Goal: Communication & Community: Answer question/provide support

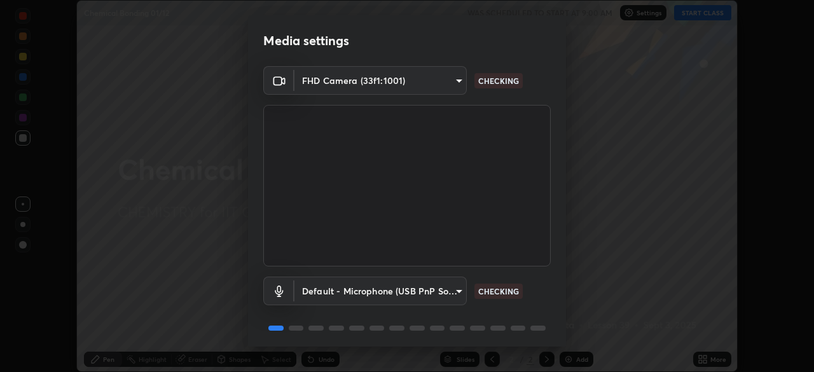
scroll to position [45, 0]
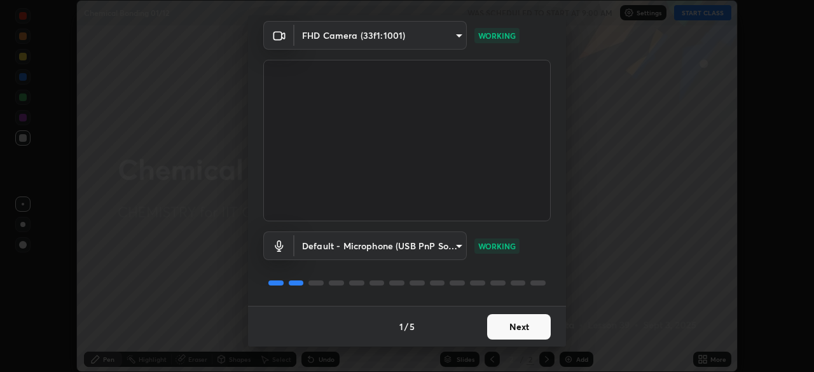
click at [517, 323] on button "Next" at bounding box center [519, 326] width 64 height 25
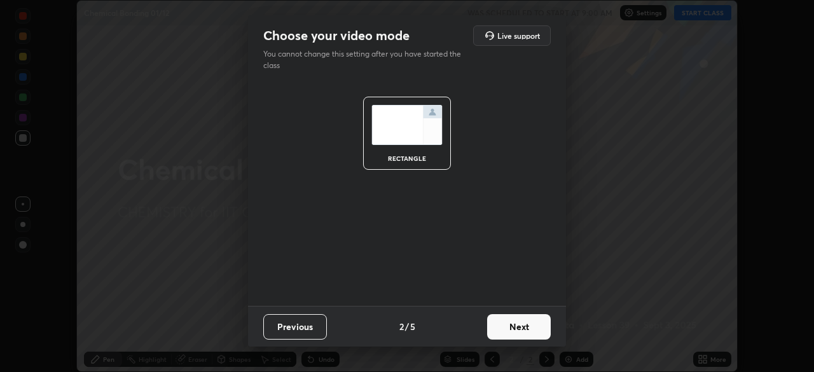
click at [507, 327] on button "Next" at bounding box center [519, 326] width 64 height 25
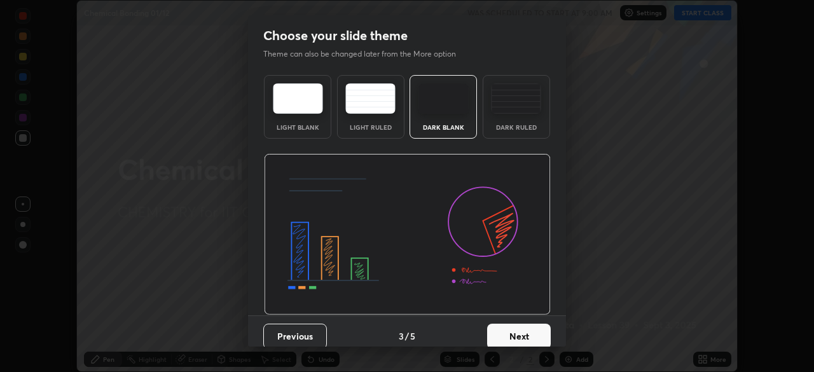
click at [512, 339] on button "Next" at bounding box center [519, 336] width 64 height 25
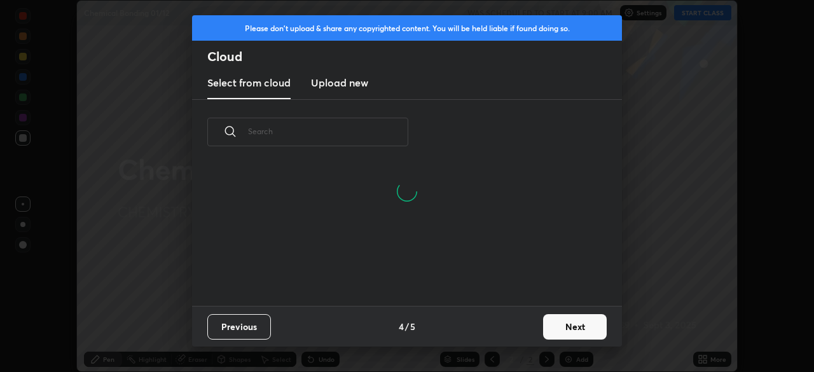
click at [553, 329] on button "Next" at bounding box center [575, 326] width 64 height 25
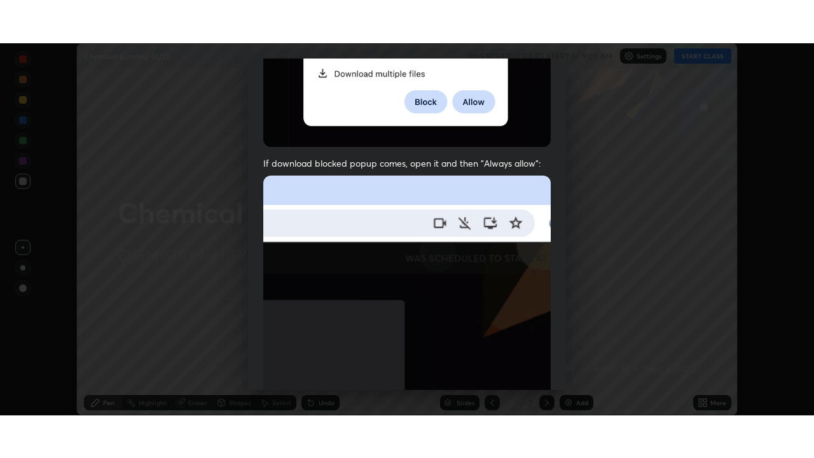
scroll to position [305, 0]
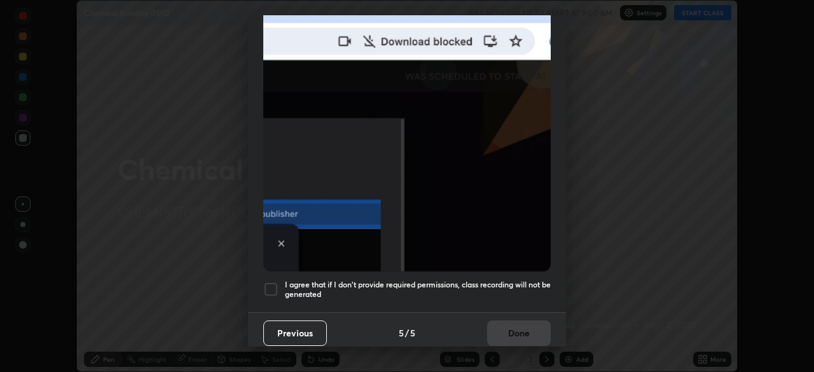
click at [265, 282] on div at bounding box center [270, 289] width 15 height 15
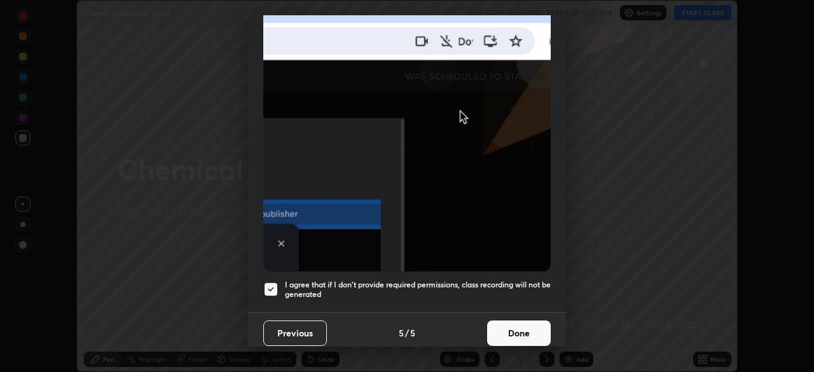
click at [494, 327] on button "Done" at bounding box center [519, 332] width 64 height 25
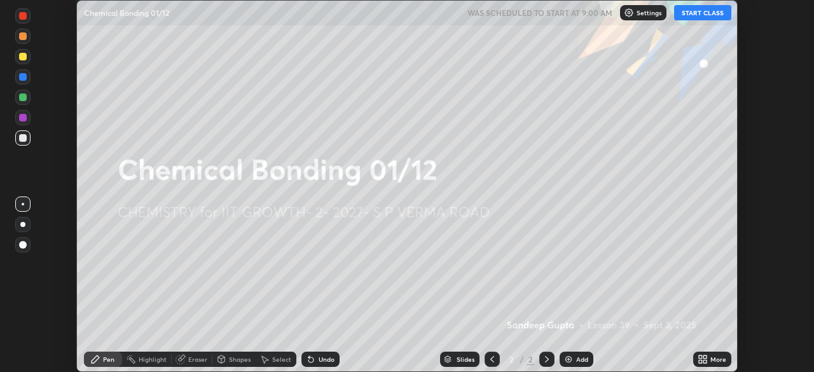
click at [691, 12] on button "START CLASS" at bounding box center [702, 12] width 57 height 15
click at [711, 361] on div "More" at bounding box center [718, 359] width 16 height 6
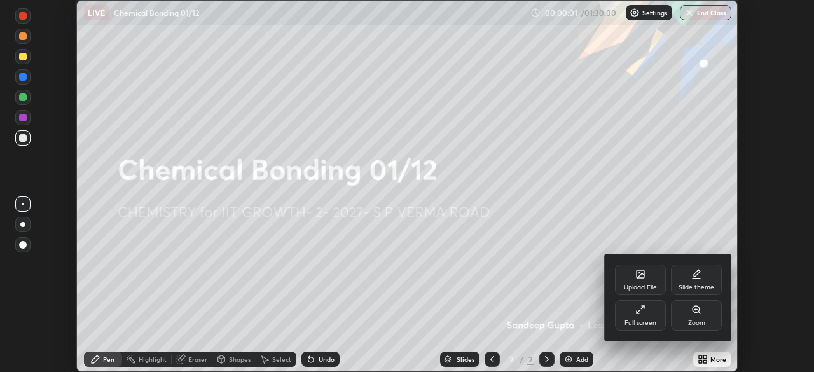
click at [644, 322] on div "Full screen" at bounding box center [640, 323] width 32 height 6
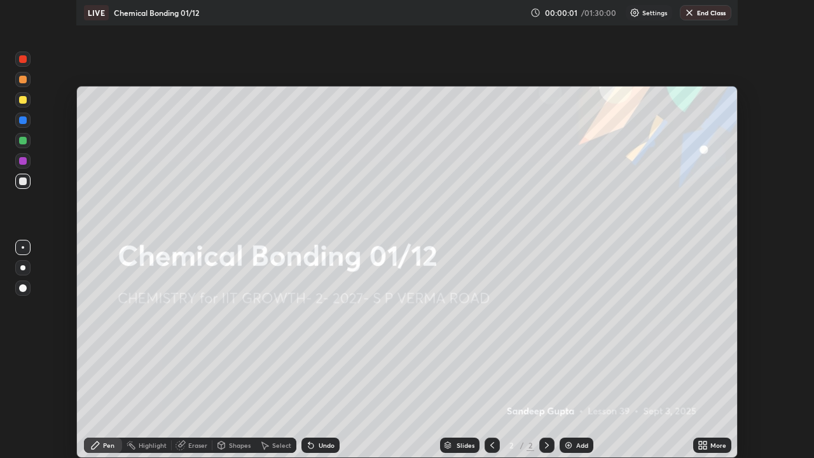
scroll to position [458, 814]
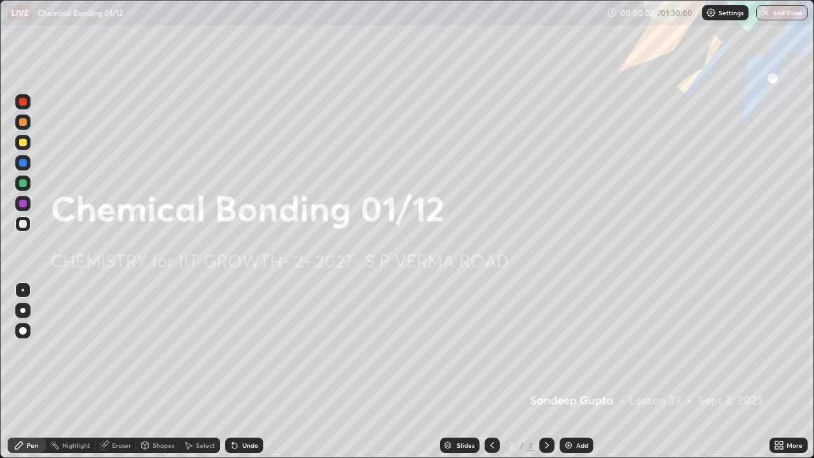
click at [572, 371] on img at bounding box center [568, 445] width 10 height 10
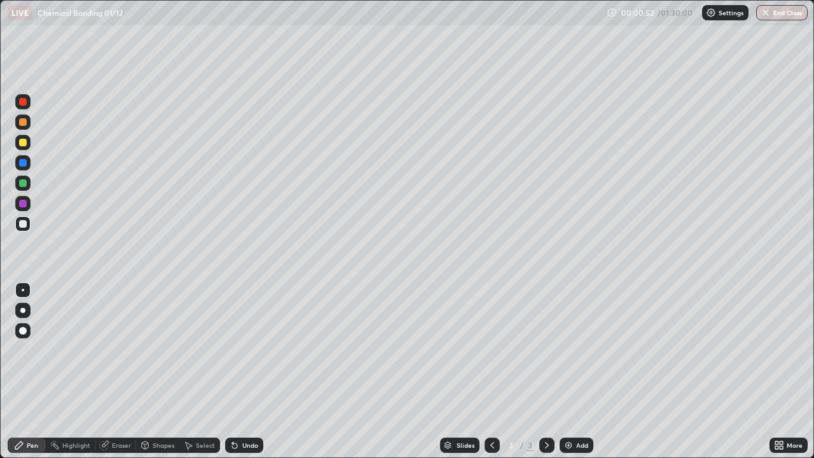
click at [26, 144] on div at bounding box center [23, 143] width 8 height 8
click at [158, 371] on div "Shapes" at bounding box center [164, 445] width 22 height 6
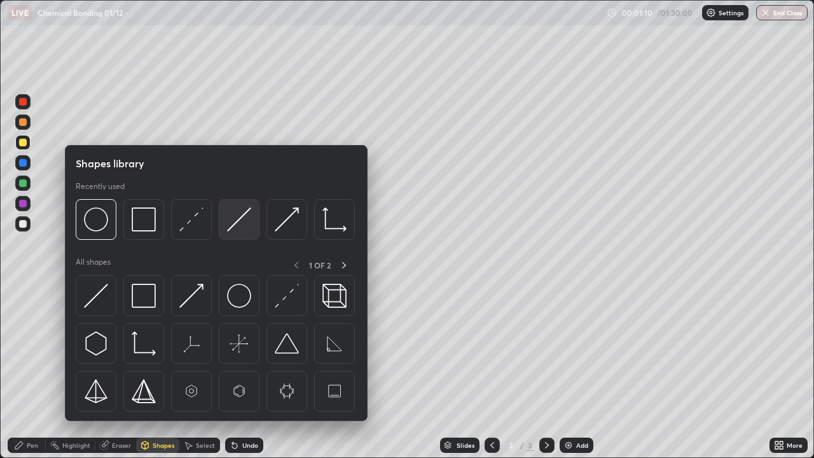
click at [236, 229] on img at bounding box center [239, 219] width 24 height 24
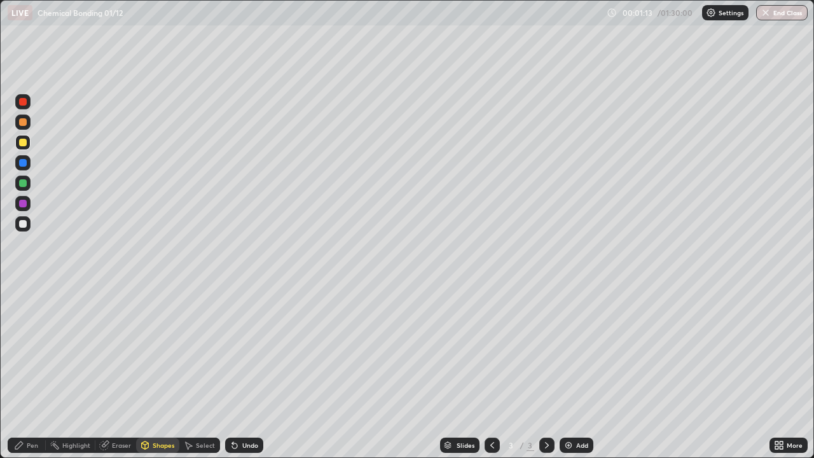
click at [25, 371] on div "Pen" at bounding box center [27, 444] width 38 height 15
click at [153, 371] on div "Shapes" at bounding box center [164, 445] width 22 height 6
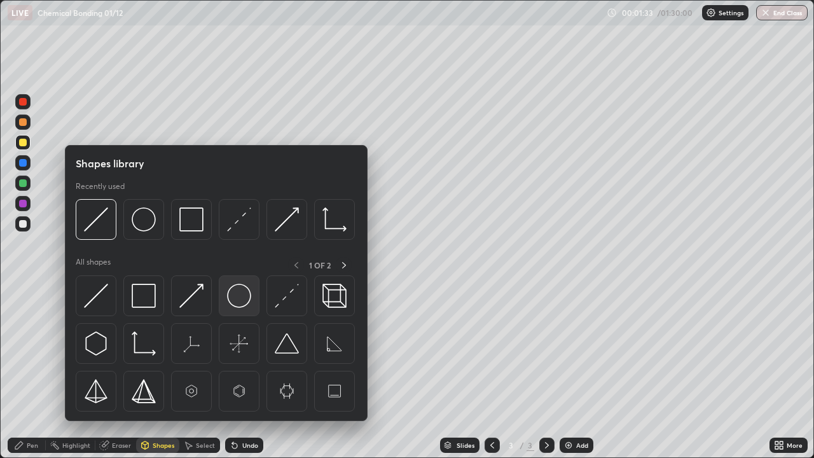
click at [236, 298] on img at bounding box center [239, 296] width 24 height 24
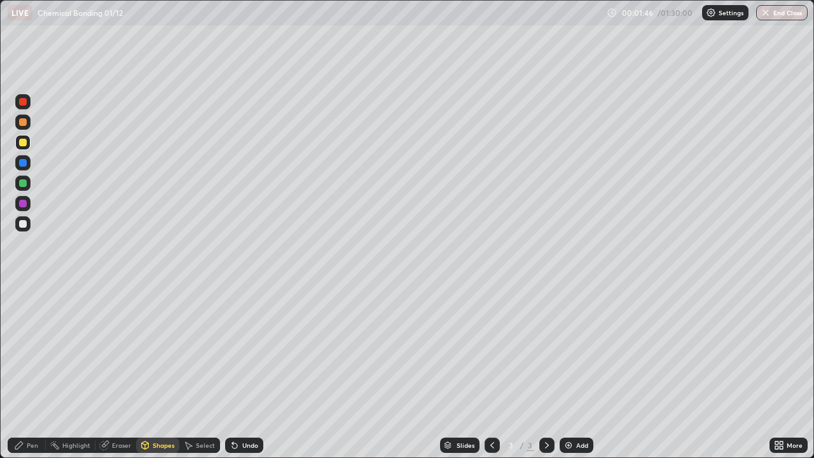
click at [32, 371] on div "Pen" at bounding box center [27, 444] width 38 height 15
click at [29, 222] on div at bounding box center [22, 223] width 15 height 15
click at [161, 371] on div "Shapes" at bounding box center [164, 445] width 22 height 6
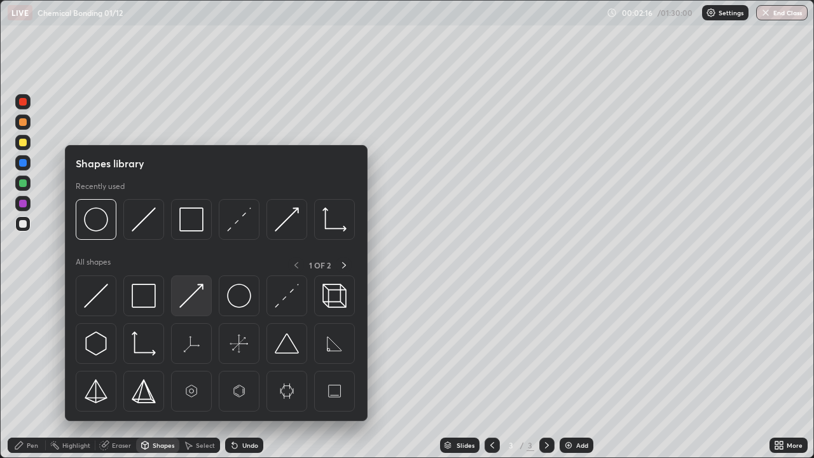
click at [196, 294] on img at bounding box center [191, 296] width 24 height 24
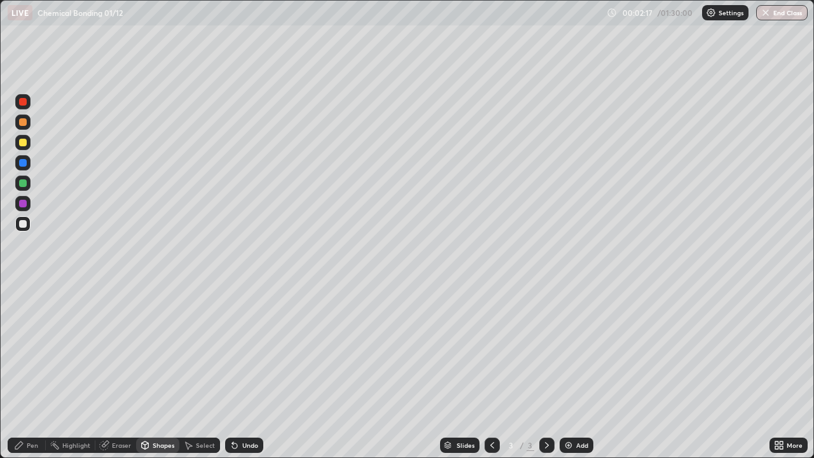
click at [26, 186] on div at bounding box center [22, 182] width 15 height 15
click at [22, 203] on div at bounding box center [23, 204] width 8 height 8
click at [37, 371] on div "Pen" at bounding box center [32, 445] width 11 height 6
click at [25, 221] on div at bounding box center [23, 224] width 8 height 8
click at [244, 371] on div "Undo" at bounding box center [250, 445] width 16 height 6
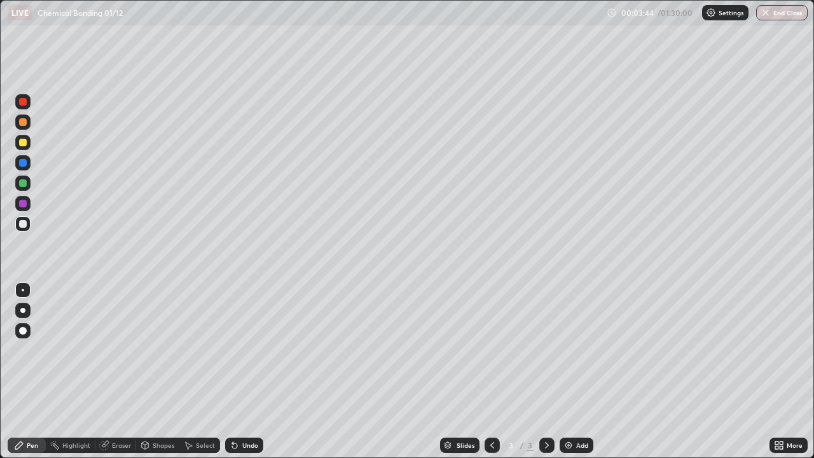
click at [162, 371] on div "Shapes" at bounding box center [164, 445] width 22 height 6
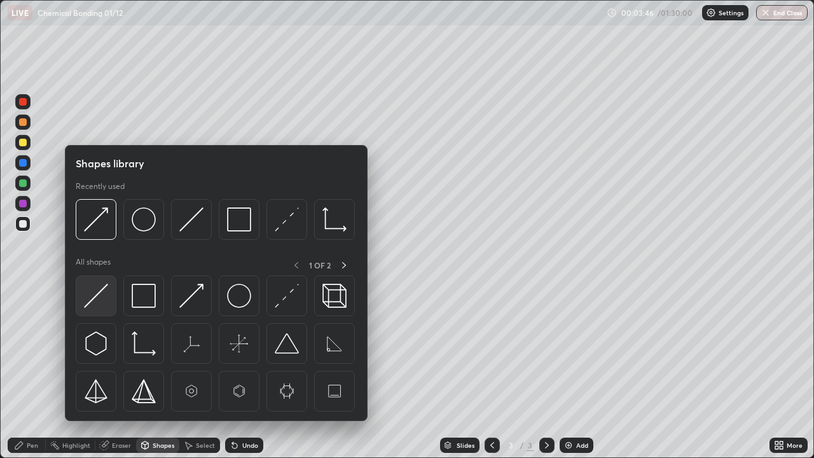
click at [97, 301] on img at bounding box center [96, 296] width 24 height 24
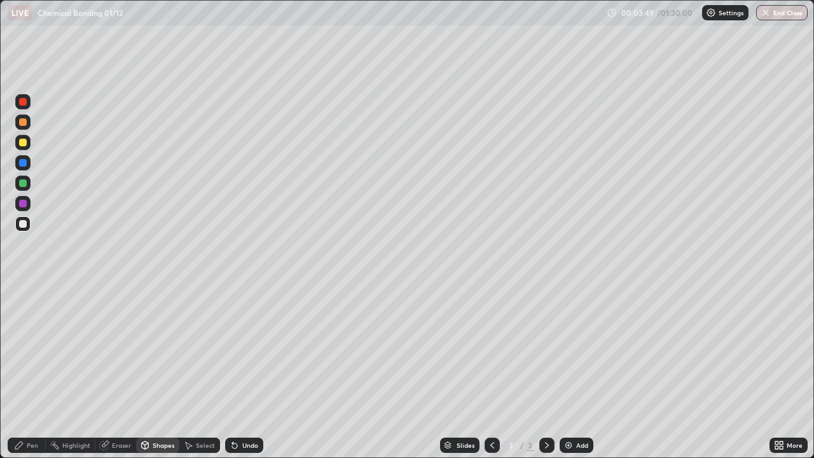
click at [24, 371] on icon at bounding box center [19, 445] width 10 height 10
click at [781, 371] on icon at bounding box center [779, 445] width 10 height 10
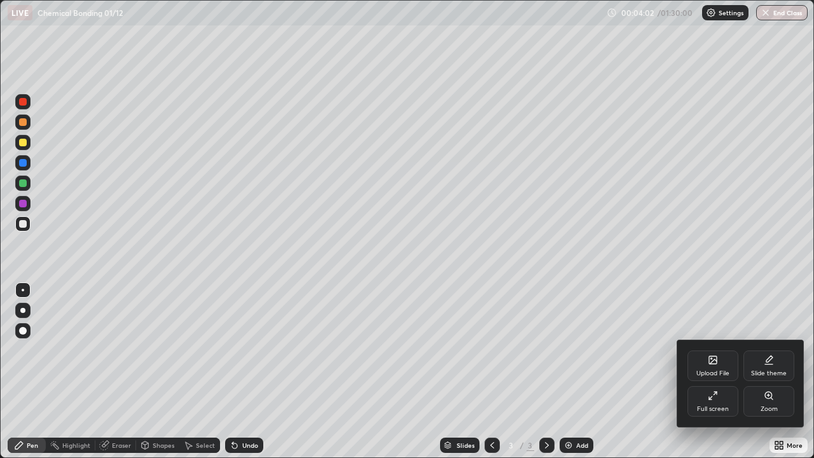
click at [709, 365] on div "Upload File" at bounding box center [712, 365] width 51 height 31
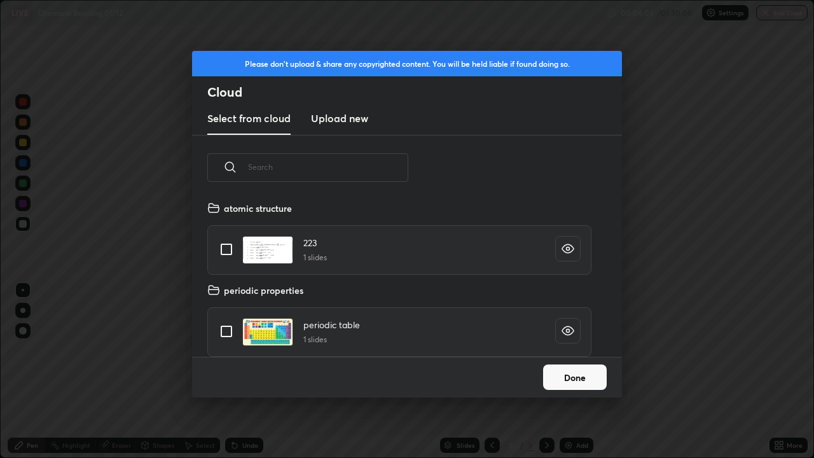
scroll to position [156, 408]
click at [228, 331] on input "grid" at bounding box center [226, 331] width 27 height 27
checkbox input "true"
click at [562, 371] on button "Done" at bounding box center [575, 376] width 64 height 25
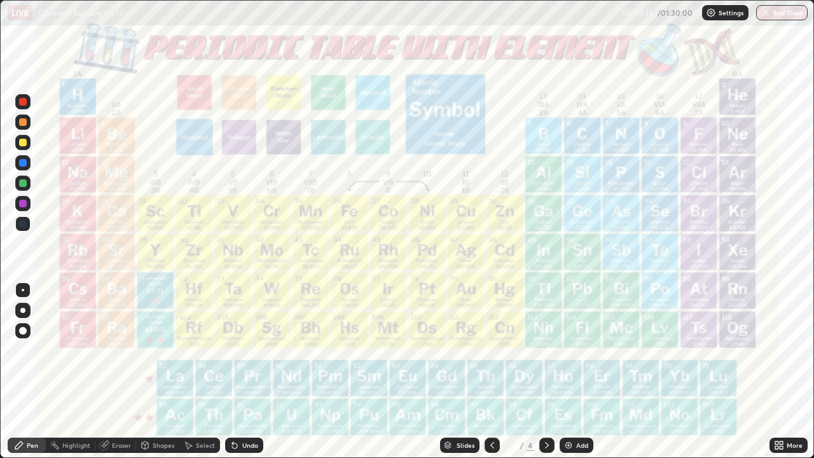
click at [490, 371] on icon at bounding box center [492, 445] width 10 height 10
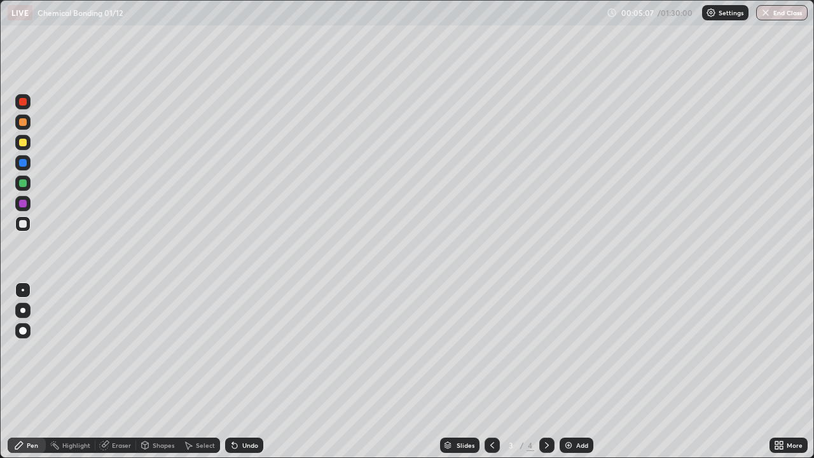
click at [546, 371] on icon at bounding box center [547, 445] width 4 height 6
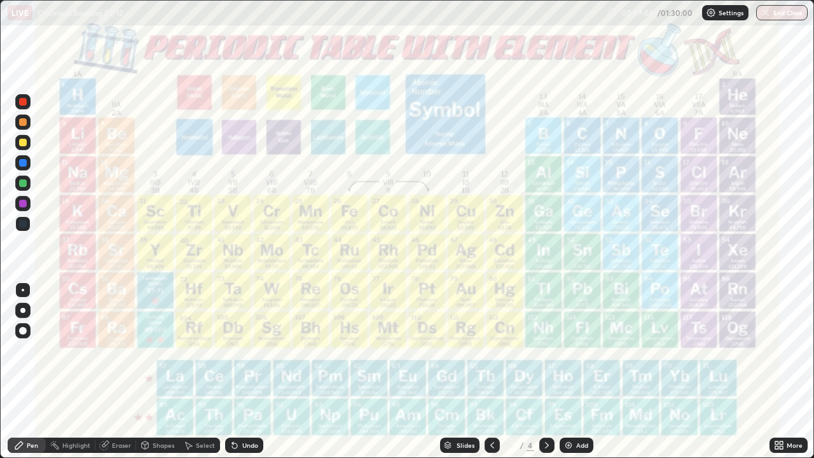
click at [493, 371] on icon at bounding box center [492, 445] width 10 height 10
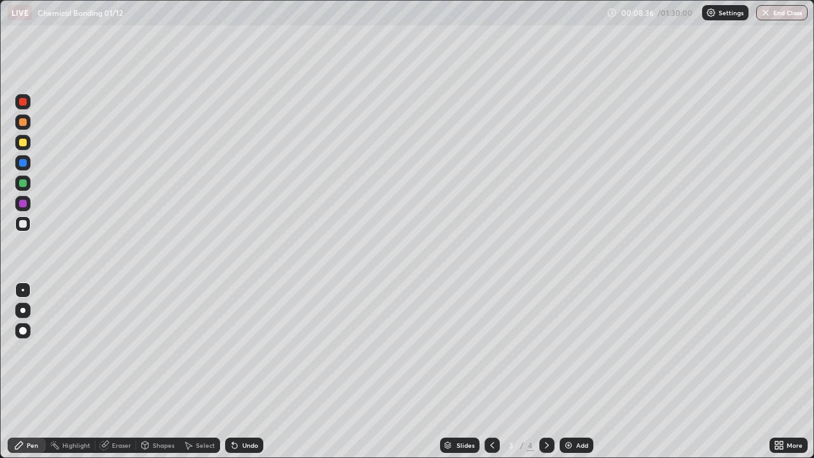
click at [546, 371] on icon at bounding box center [547, 445] width 10 height 10
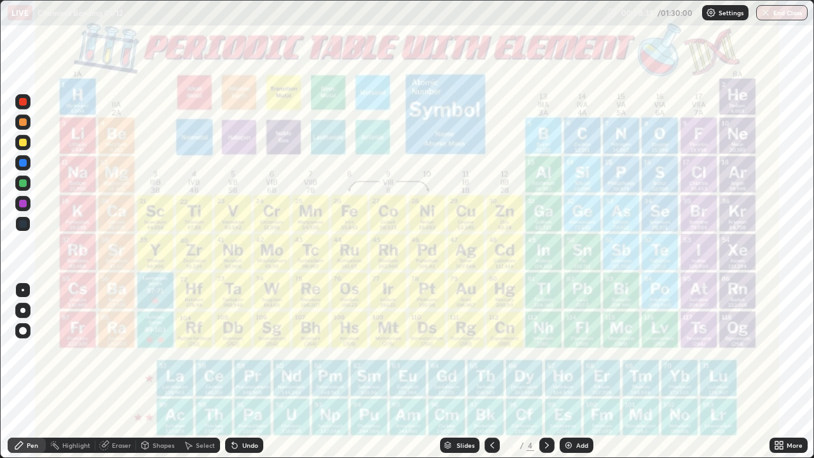
click at [570, 371] on img at bounding box center [568, 445] width 10 height 10
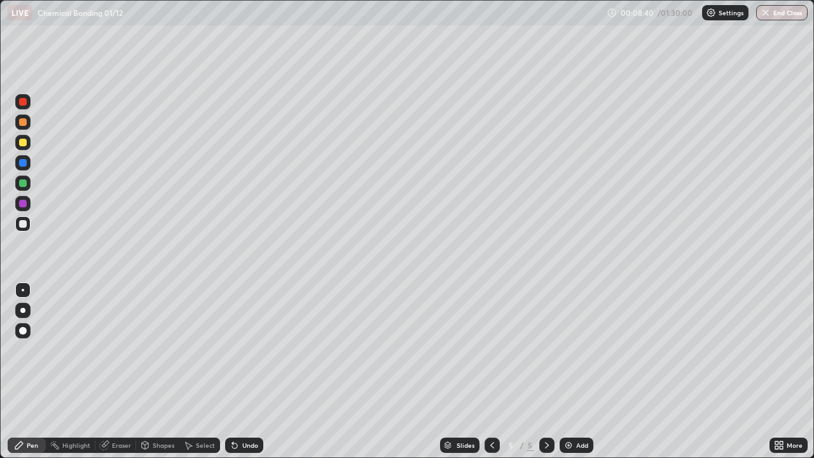
click at [23, 225] on div at bounding box center [23, 224] width 8 height 8
click at [491, 371] on icon at bounding box center [492, 445] width 10 height 10
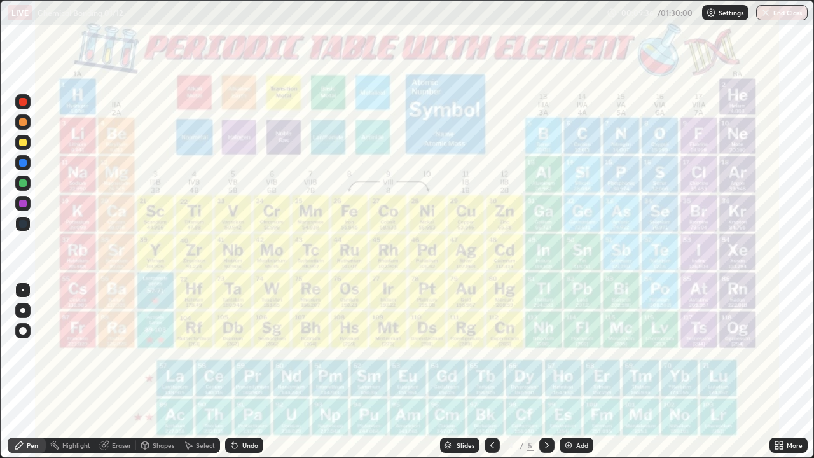
click at [545, 371] on icon at bounding box center [547, 445] width 10 height 10
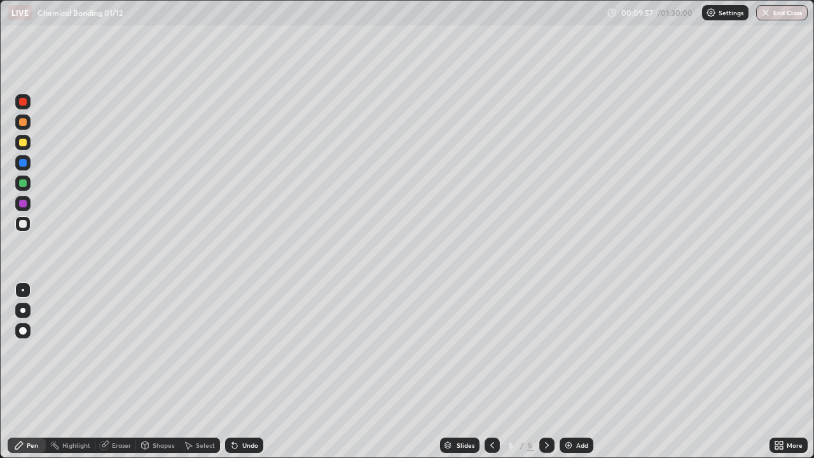
click at [123, 371] on div "Eraser" at bounding box center [121, 445] width 19 height 6
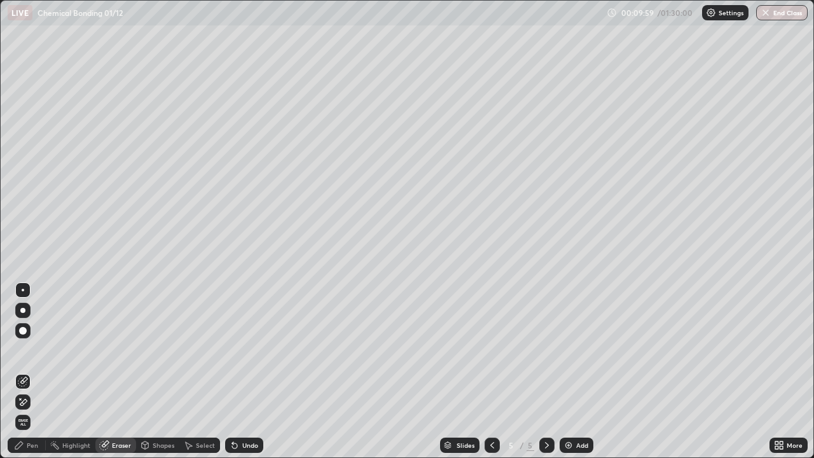
click at [23, 371] on icon at bounding box center [23, 402] width 7 height 6
click at [165, 371] on div "Shapes" at bounding box center [164, 445] width 22 height 6
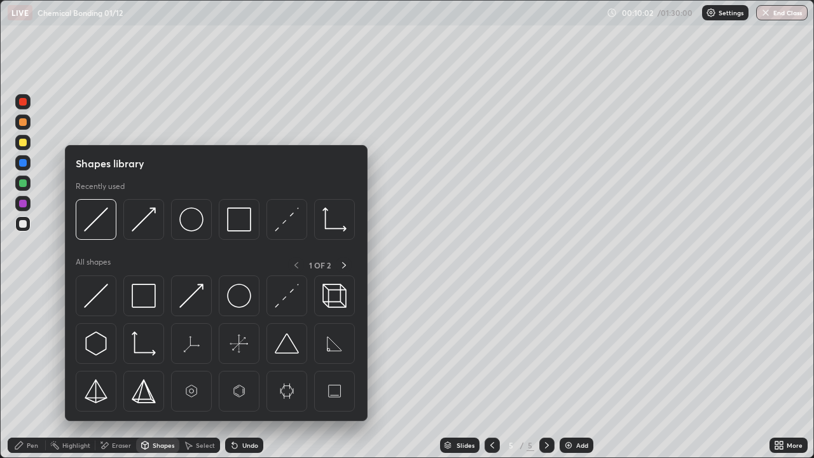
click at [29, 371] on div "Pen" at bounding box center [32, 445] width 11 height 6
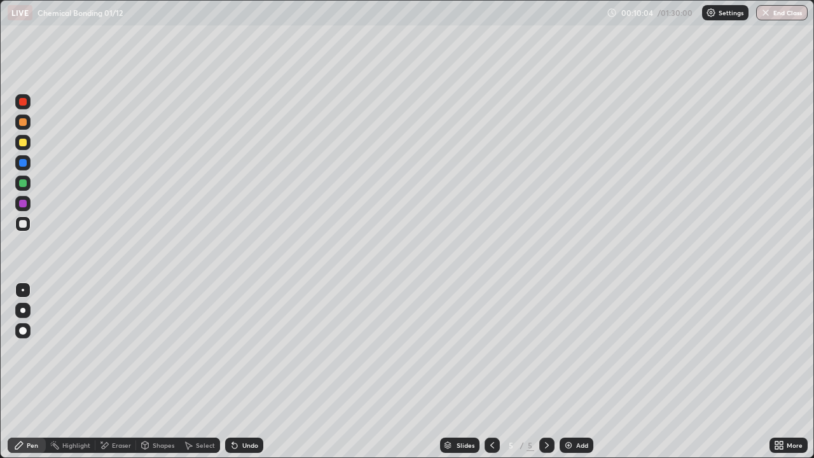
click at [28, 180] on div at bounding box center [22, 182] width 15 height 15
click at [498, 371] on div at bounding box center [491, 444] width 15 height 15
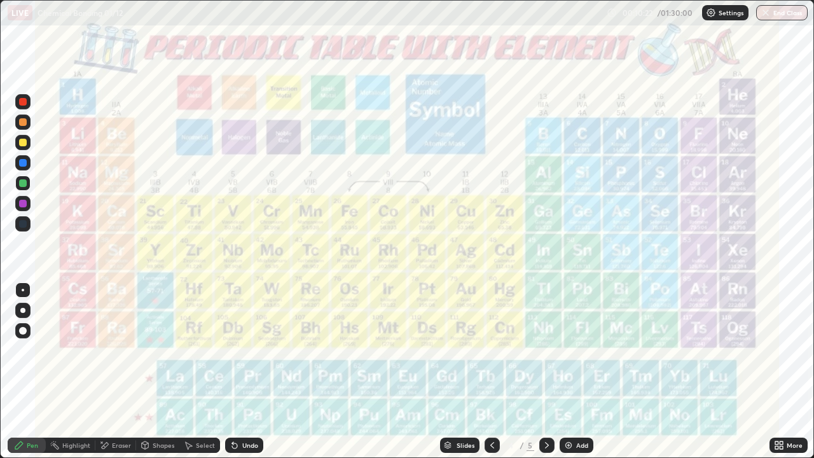
click at [24, 102] on div at bounding box center [23, 102] width 8 height 8
click at [545, 371] on icon at bounding box center [547, 445] width 10 height 10
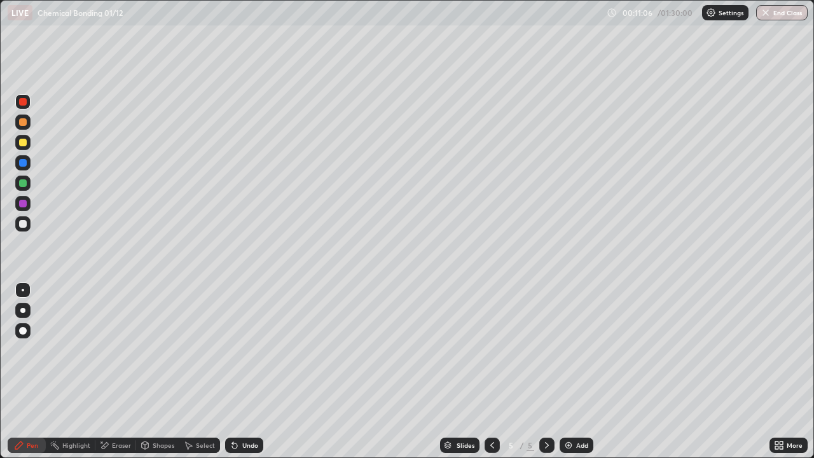
click at [22, 219] on div at bounding box center [22, 223] width 15 height 15
click at [147, 371] on icon at bounding box center [145, 445] width 7 height 8
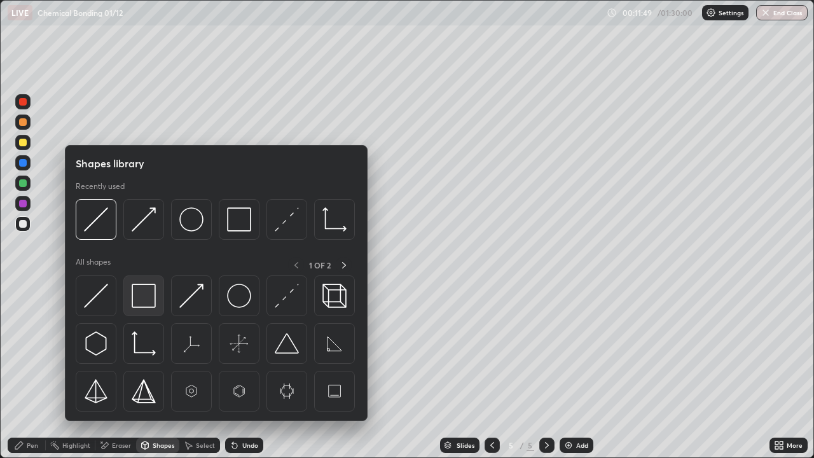
click at [139, 301] on img at bounding box center [144, 296] width 24 height 24
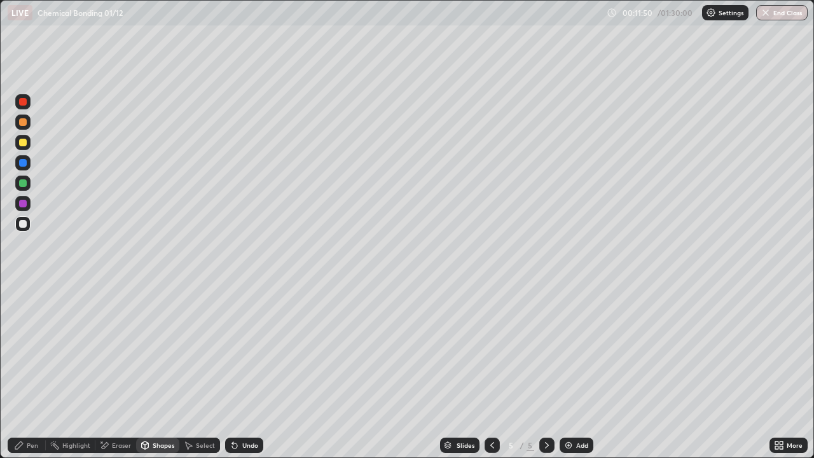
click at [22, 182] on div at bounding box center [23, 183] width 8 height 8
click at [38, 371] on div "Pen" at bounding box center [27, 444] width 38 height 15
click at [25, 224] on div at bounding box center [23, 224] width 8 height 8
click at [577, 371] on div "Add" at bounding box center [582, 445] width 12 height 6
click at [24, 143] on div at bounding box center [23, 143] width 8 height 8
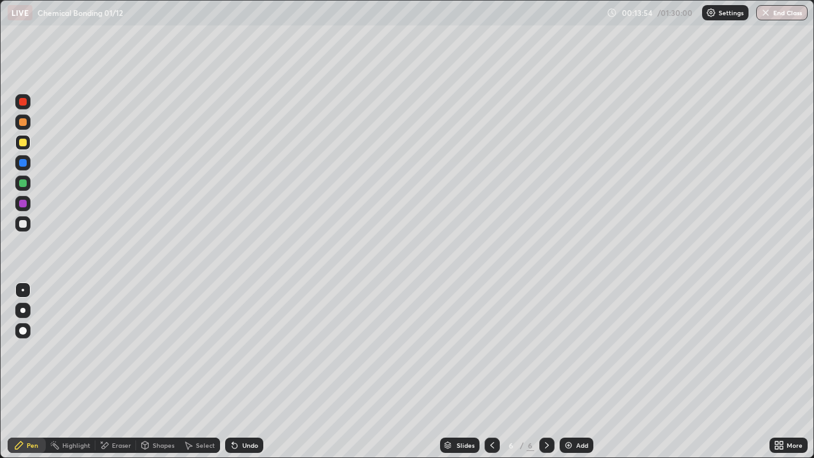
click at [158, 371] on div "Shapes" at bounding box center [164, 445] width 22 height 6
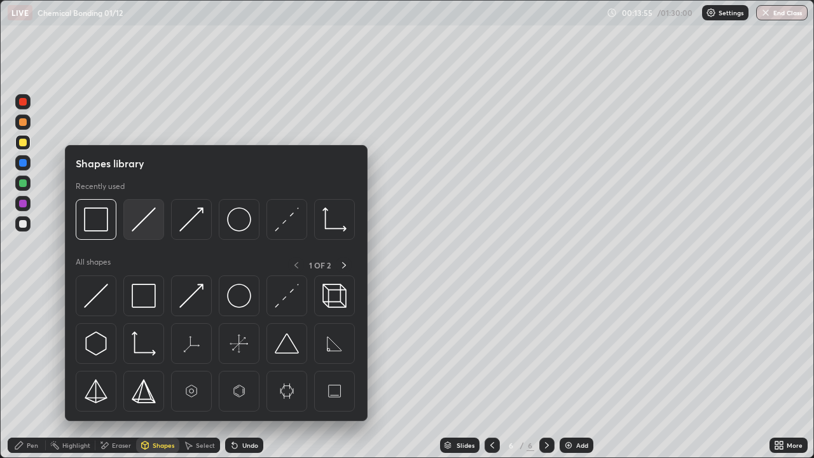
click at [144, 228] on img at bounding box center [144, 219] width 24 height 24
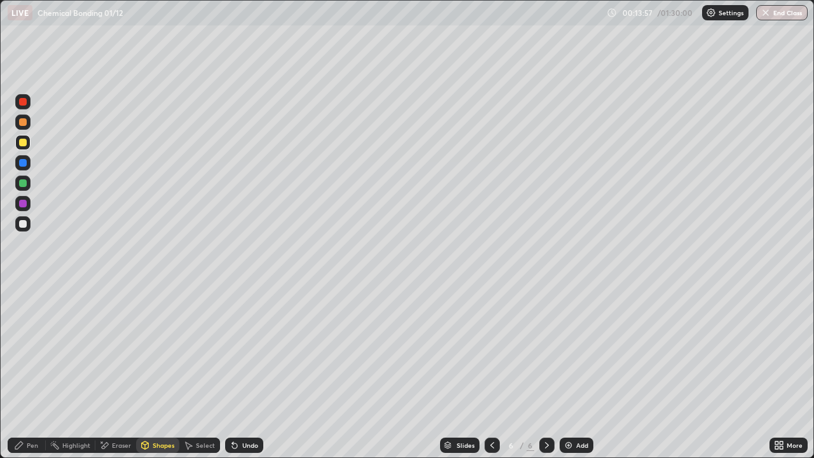
click at [27, 371] on div "Pen" at bounding box center [32, 445] width 11 height 6
click at [22, 227] on div at bounding box center [23, 224] width 8 height 8
click at [238, 371] on div "Undo" at bounding box center [244, 444] width 38 height 15
click at [192, 371] on icon at bounding box center [188, 445] width 10 height 10
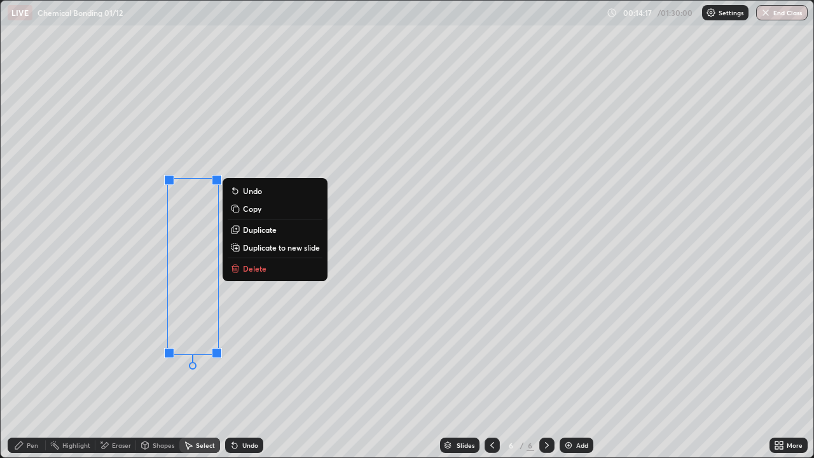
click at [133, 305] on div "0 ° Undo Copy Duplicate Duplicate to new slide Delete" at bounding box center [407, 229] width 812 height 456
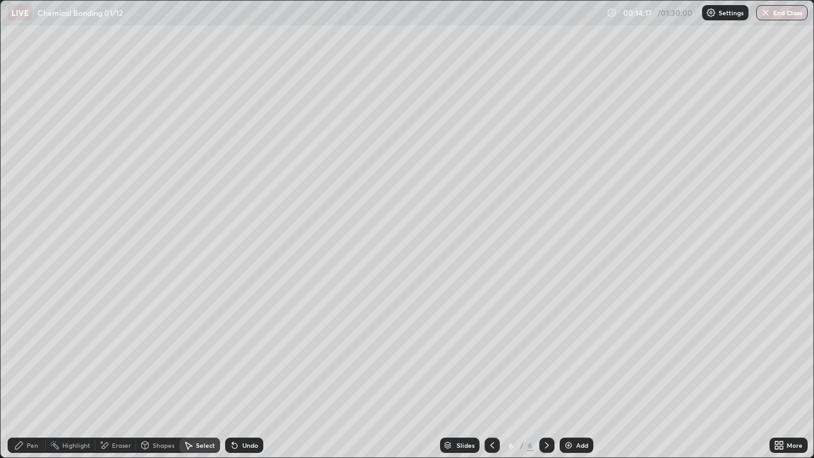
click at [27, 371] on div "Pen" at bounding box center [32, 445] width 11 height 6
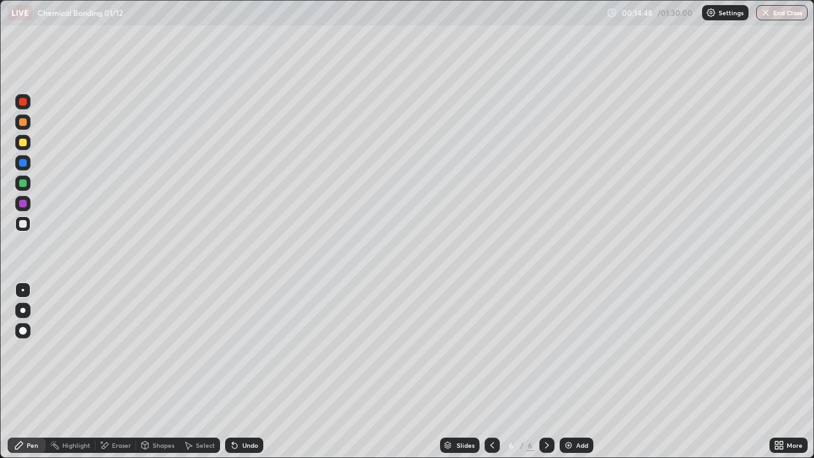
click at [237, 371] on icon at bounding box center [234, 445] width 10 height 10
click at [236, 371] on icon at bounding box center [234, 445] width 10 height 10
click at [238, 371] on div "Undo" at bounding box center [244, 444] width 38 height 15
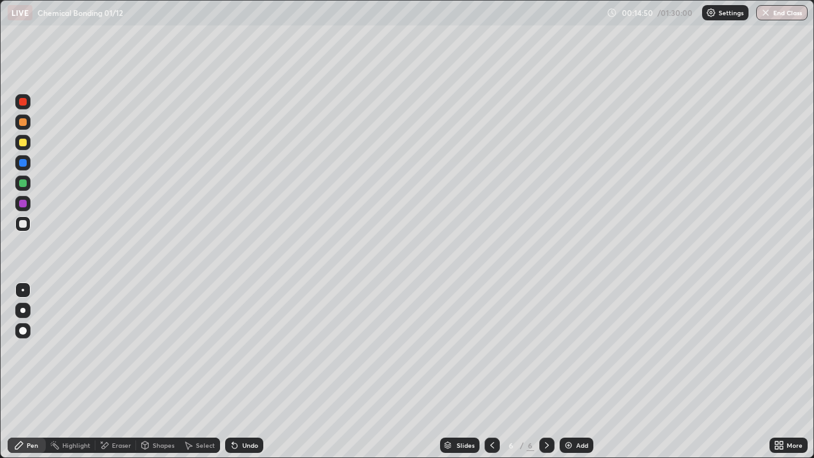
click at [238, 371] on div "Undo" at bounding box center [244, 444] width 38 height 15
click at [235, 371] on icon at bounding box center [234, 445] width 5 height 5
click at [236, 371] on icon at bounding box center [234, 445] width 10 height 10
click at [237, 371] on icon at bounding box center [234, 445] width 10 height 10
click at [238, 371] on div "Undo" at bounding box center [244, 444] width 38 height 15
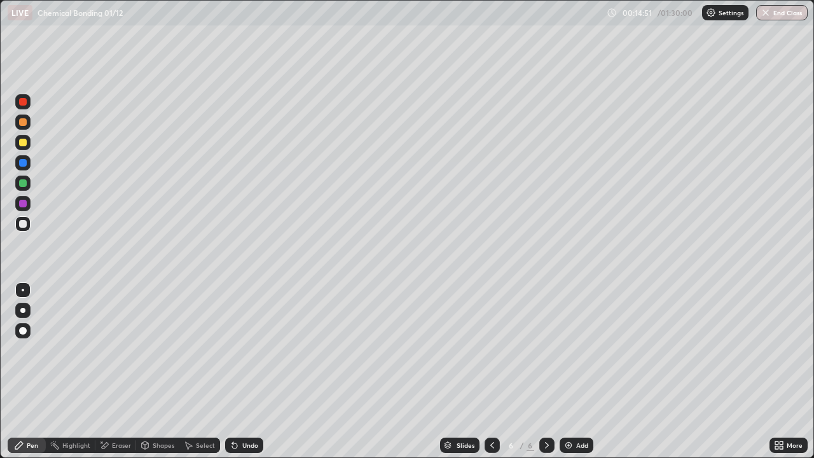
click at [238, 371] on div "Undo" at bounding box center [244, 444] width 38 height 15
click at [240, 371] on div "Undo" at bounding box center [244, 444] width 38 height 15
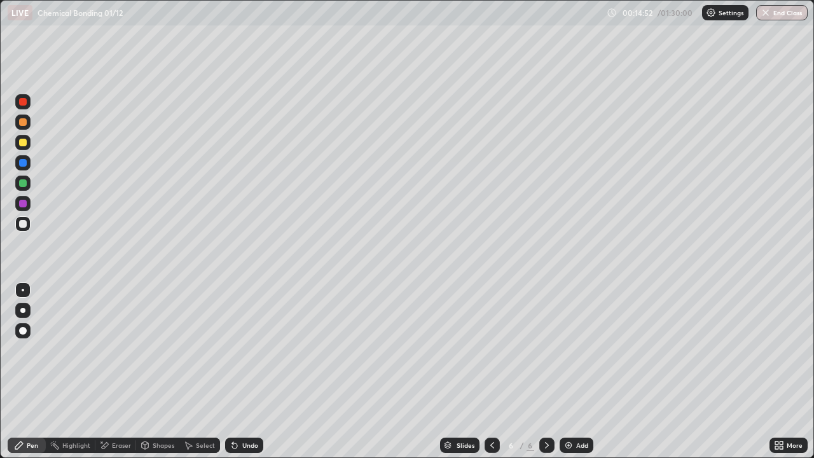
click at [239, 371] on div "Undo" at bounding box center [244, 444] width 38 height 15
click at [240, 371] on div "Undo" at bounding box center [244, 444] width 38 height 15
click at [201, 371] on div "Select" at bounding box center [205, 445] width 19 height 6
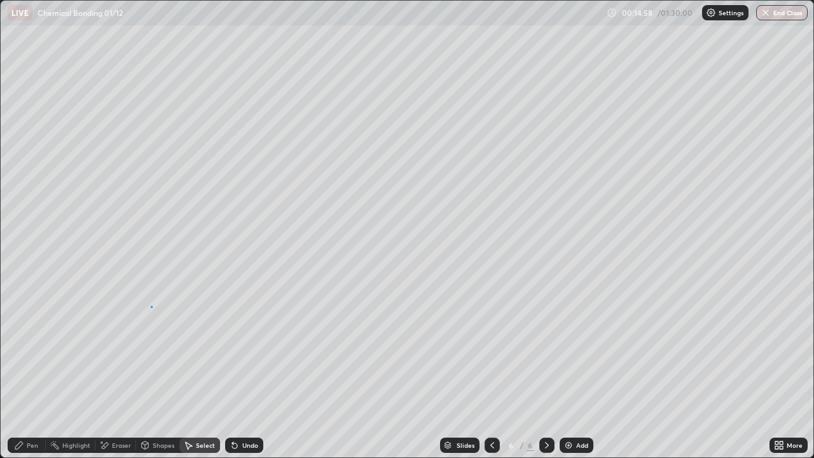
click at [151, 306] on div "0 ° Undo Copy Duplicate Duplicate to new slide Delete" at bounding box center [407, 229] width 812 height 456
click at [25, 371] on div "Pen" at bounding box center [27, 444] width 38 height 15
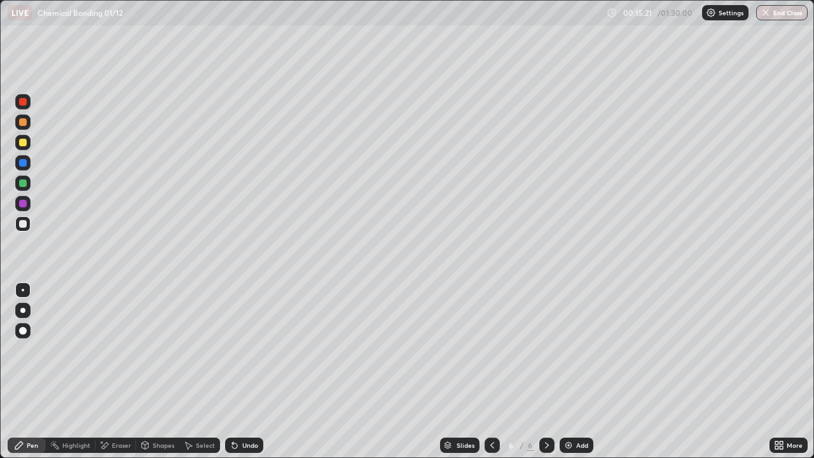
click at [242, 371] on div "Undo" at bounding box center [244, 444] width 38 height 15
click at [24, 184] on div at bounding box center [23, 183] width 8 height 8
click at [165, 371] on div "Shapes" at bounding box center [164, 445] width 22 height 6
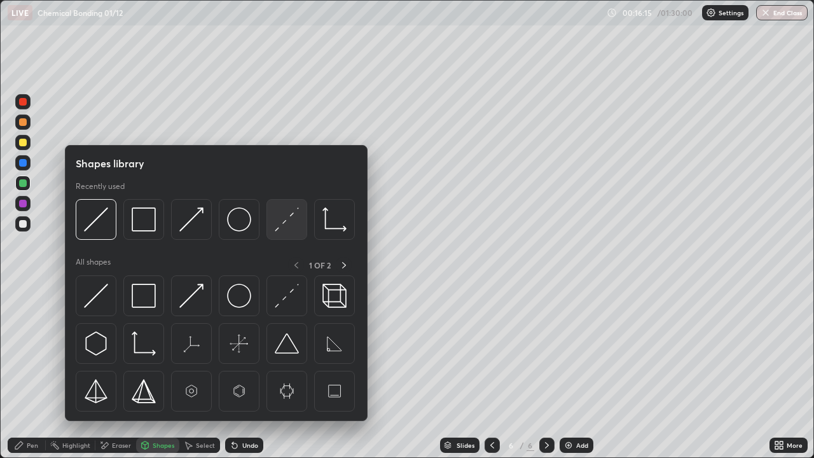
click at [280, 228] on img at bounding box center [287, 219] width 24 height 24
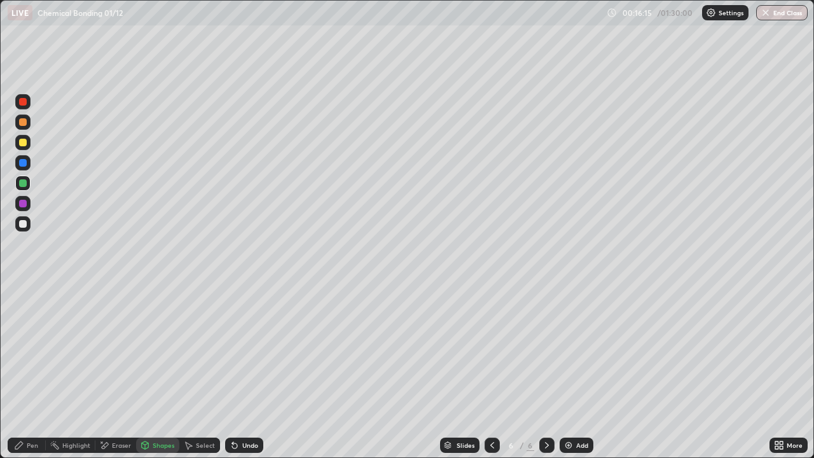
click at [24, 144] on div at bounding box center [23, 143] width 8 height 8
click at [492, 371] on icon at bounding box center [492, 445] width 10 height 10
click at [489, 371] on div at bounding box center [491, 444] width 15 height 15
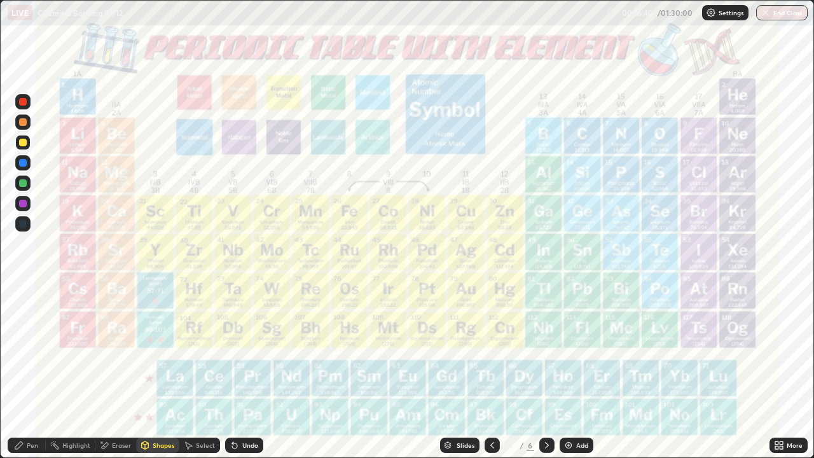
click at [29, 223] on div at bounding box center [22, 223] width 15 height 15
click at [172, 371] on div "Shapes" at bounding box center [164, 445] width 22 height 6
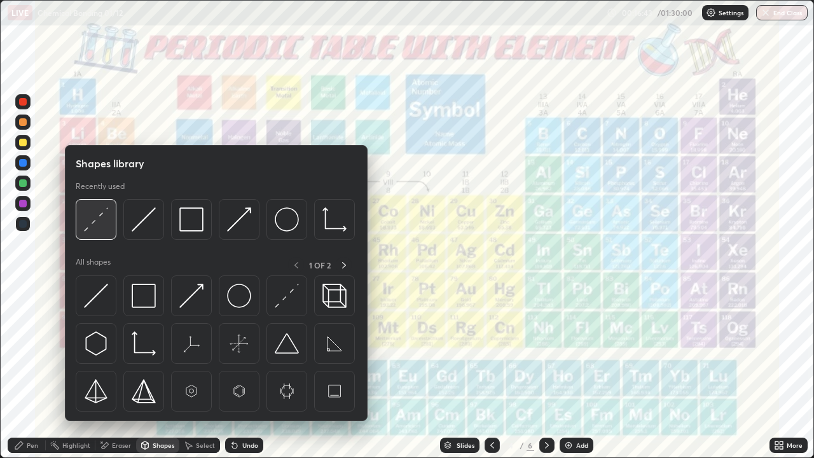
click at [104, 231] on img at bounding box center [96, 219] width 24 height 24
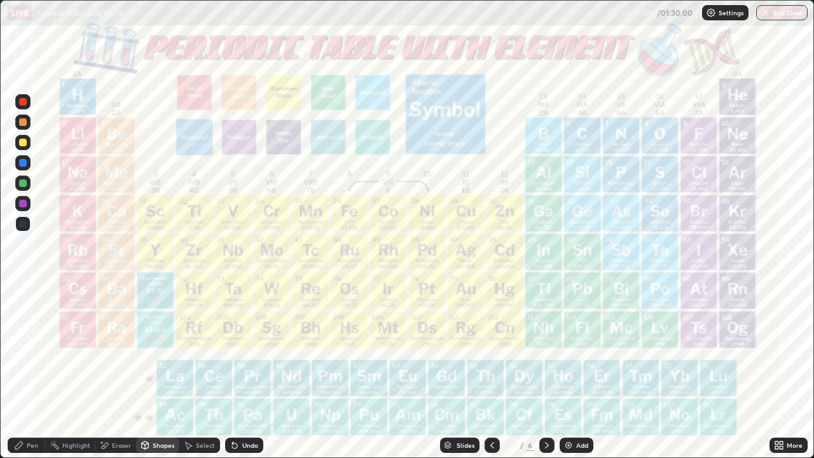
click at [545, 371] on icon at bounding box center [547, 445] width 10 height 10
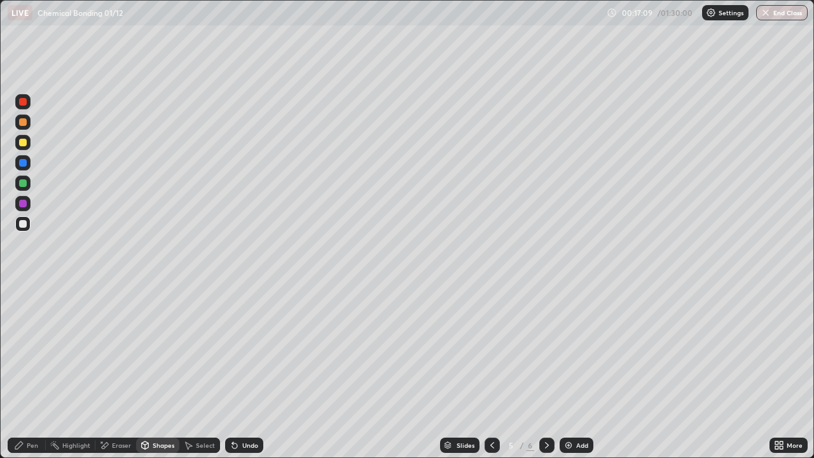
click at [546, 371] on icon at bounding box center [547, 445] width 10 height 10
click at [27, 371] on div "Pen" at bounding box center [32, 445] width 11 height 6
click at [577, 371] on div "Add" at bounding box center [582, 445] width 12 height 6
click at [21, 224] on div at bounding box center [23, 224] width 8 height 8
click at [243, 371] on div "Undo" at bounding box center [250, 445] width 16 height 6
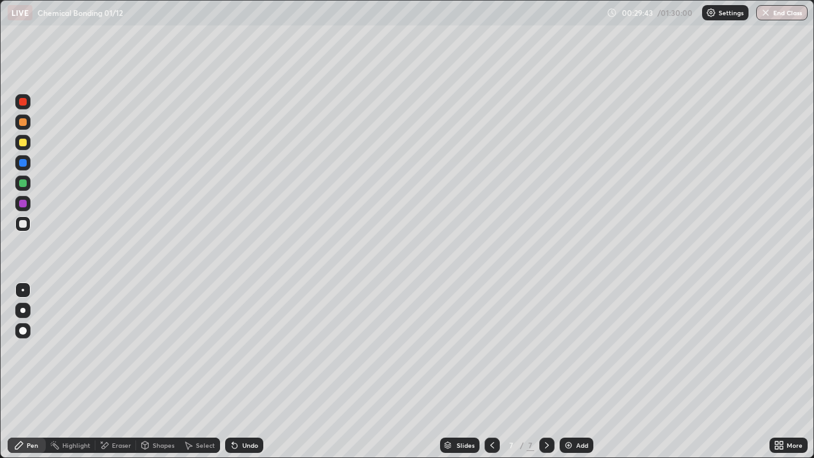
click at [244, 371] on div "Undo" at bounding box center [250, 445] width 16 height 6
click at [243, 371] on div "Undo" at bounding box center [244, 444] width 38 height 15
click at [114, 371] on div "Eraser" at bounding box center [115, 444] width 41 height 15
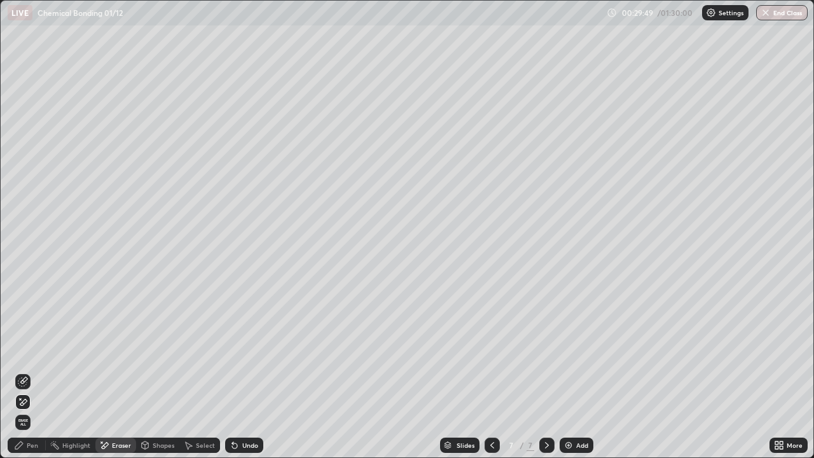
click at [32, 371] on div "Pen" at bounding box center [32, 445] width 11 height 6
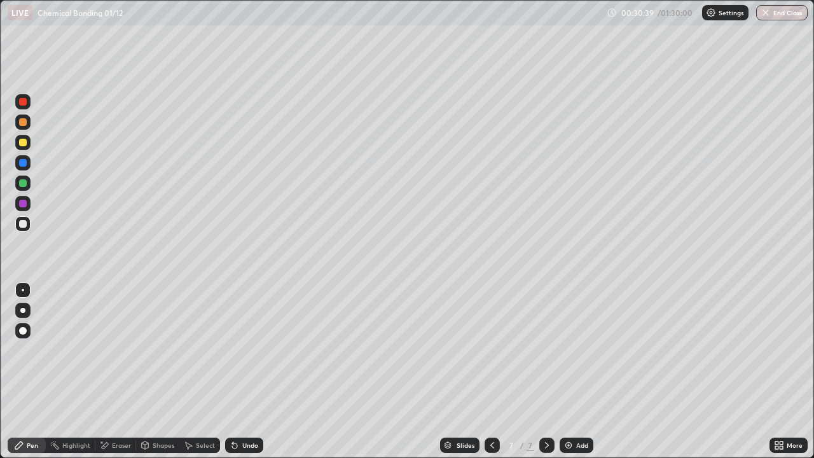
click at [243, 371] on div "Undo" at bounding box center [250, 445] width 16 height 6
click at [118, 371] on div "Eraser" at bounding box center [121, 445] width 19 height 6
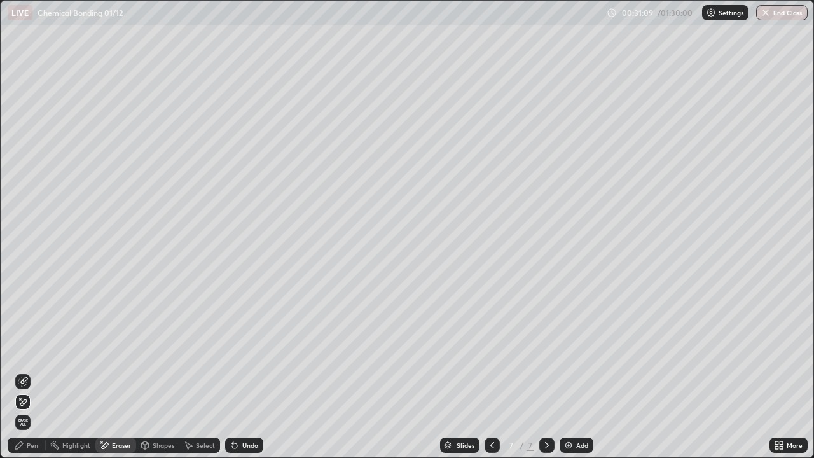
click at [29, 371] on div "Pen" at bounding box center [27, 444] width 38 height 15
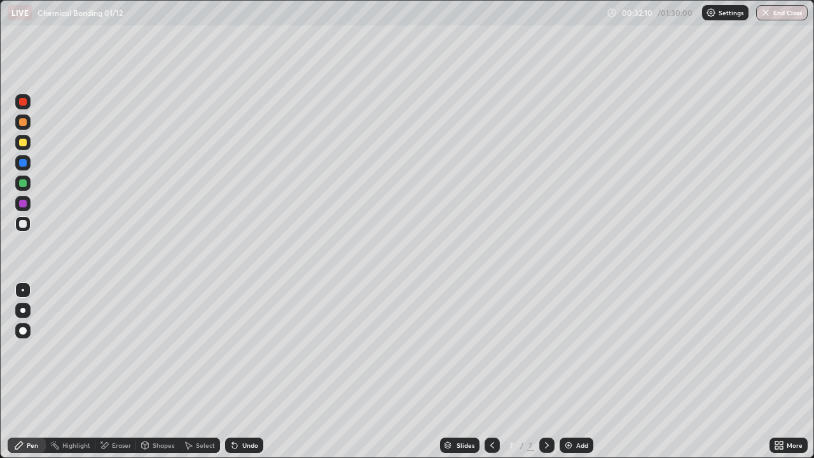
click at [574, 371] on div "Add" at bounding box center [576, 444] width 34 height 15
click at [24, 144] on div at bounding box center [23, 143] width 8 height 8
click at [24, 224] on div at bounding box center [23, 224] width 8 height 8
click at [150, 371] on div "Shapes" at bounding box center [157, 444] width 43 height 15
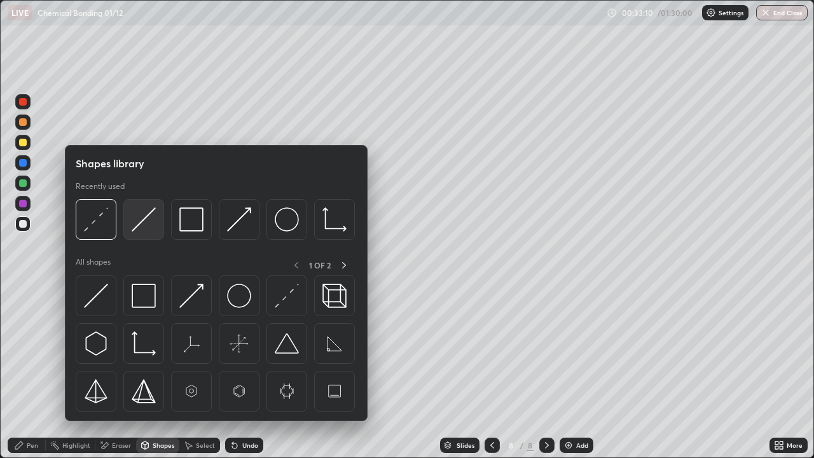
click at [146, 226] on img at bounding box center [144, 219] width 24 height 24
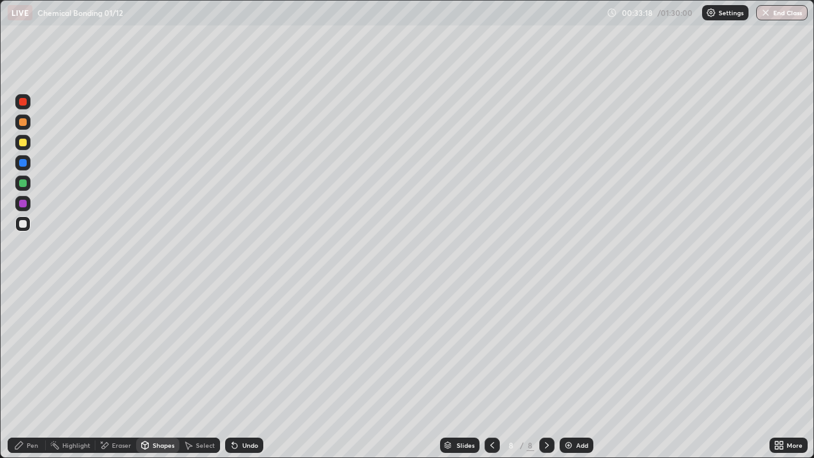
click at [233, 371] on icon at bounding box center [234, 445] width 5 height 5
click at [572, 371] on img at bounding box center [568, 445] width 10 height 10
click at [23, 143] on div at bounding box center [23, 143] width 8 height 8
click at [245, 371] on div "Undo" at bounding box center [250, 445] width 16 height 6
click at [26, 371] on div "Pen" at bounding box center [27, 444] width 38 height 15
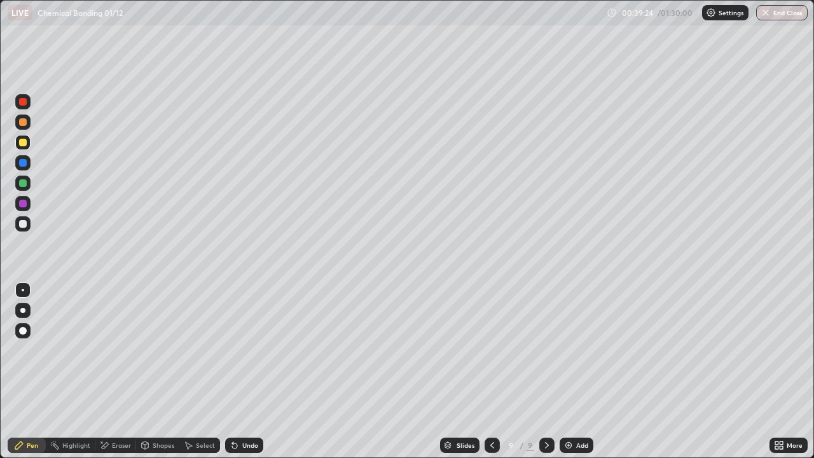
click at [247, 371] on div "Undo" at bounding box center [250, 445] width 16 height 6
click at [245, 371] on div "Undo" at bounding box center [250, 445] width 16 height 6
click at [585, 371] on div "Add" at bounding box center [582, 445] width 12 height 6
click at [24, 224] on div at bounding box center [23, 224] width 8 height 8
click at [205, 371] on div "Select" at bounding box center [205, 445] width 19 height 6
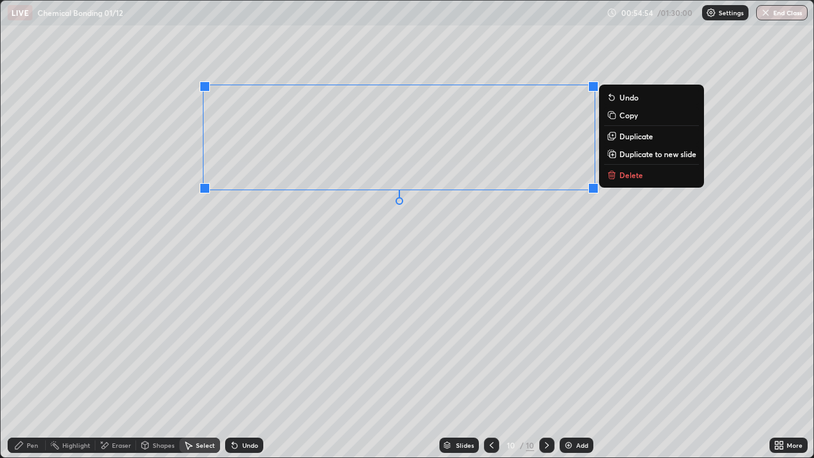
click at [606, 181] on button "Delete" at bounding box center [651, 174] width 95 height 15
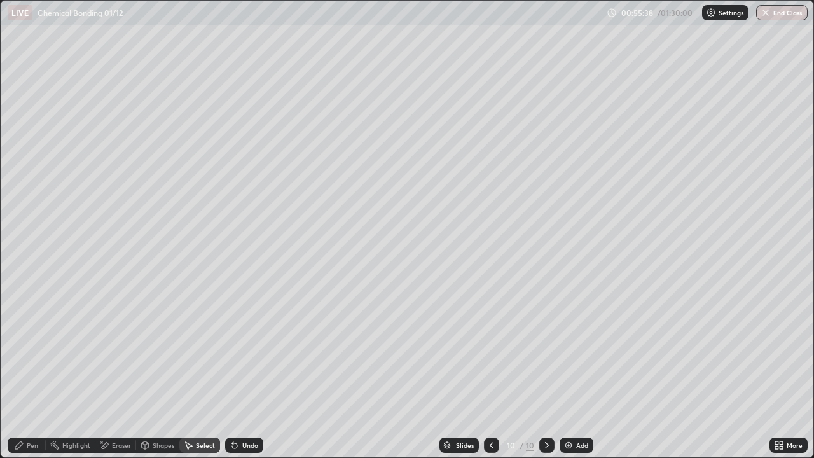
click at [161, 371] on div "Shapes" at bounding box center [164, 445] width 22 height 6
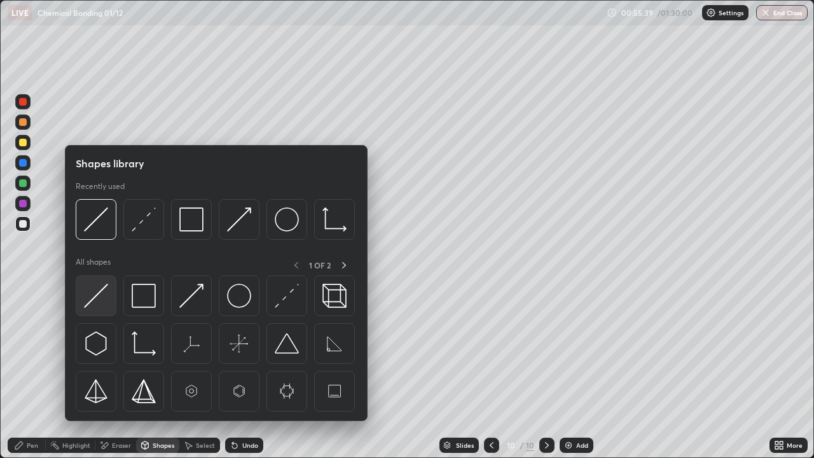
click at [106, 305] on img at bounding box center [96, 296] width 24 height 24
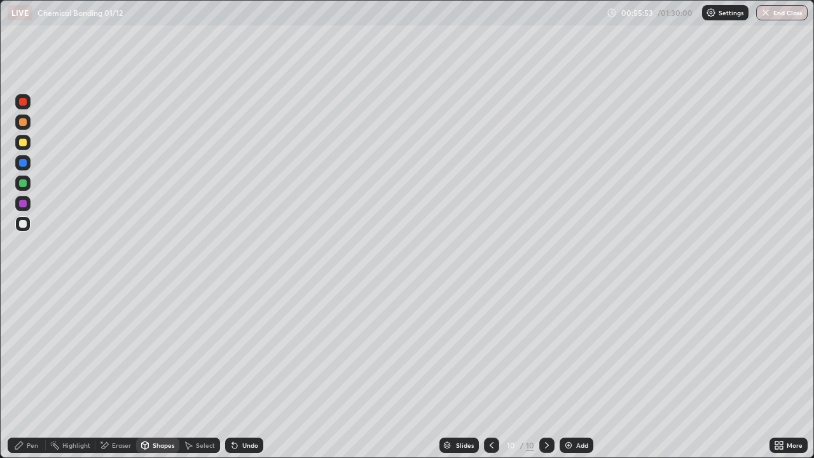
click at [33, 371] on div "Pen" at bounding box center [27, 444] width 38 height 15
click at [22, 142] on div at bounding box center [23, 143] width 8 height 8
click at [165, 371] on div "Shapes" at bounding box center [164, 445] width 22 height 6
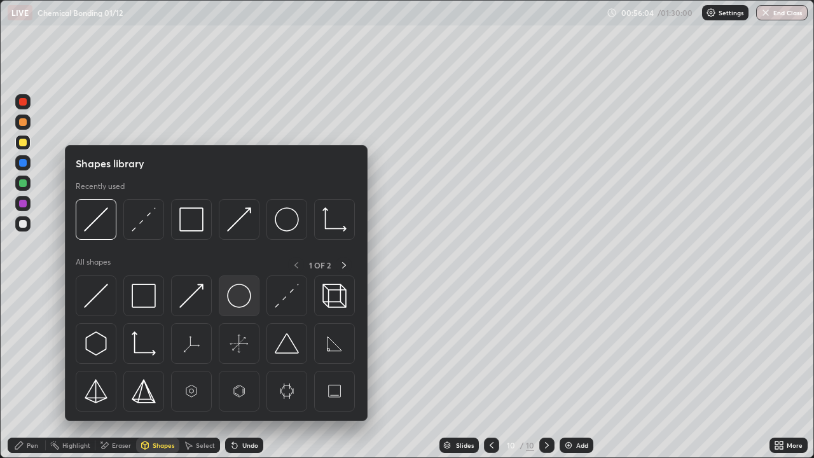
click at [237, 297] on img at bounding box center [239, 296] width 24 height 24
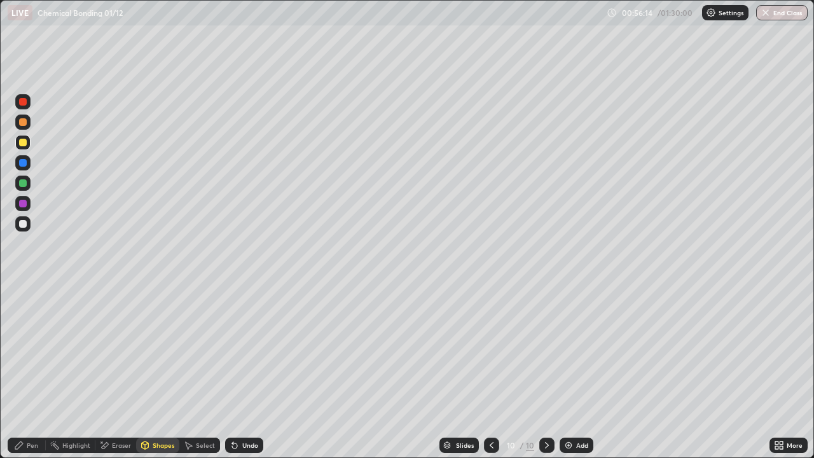
click at [32, 371] on div "Pen" at bounding box center [32, 445] width 11 height 6
click at [20, 224] on div at bounding box center [23, 224] width 8 height 8
click at [21, 142] on div at bounding box center [23, 143] width 8 height 8
click at [243, 371] on div "Undo" at bounding box center [244, 444] width 38 height 15
click at [167, 371] on div "Shapes" at bounding box center [164, 445] width 22 height 6
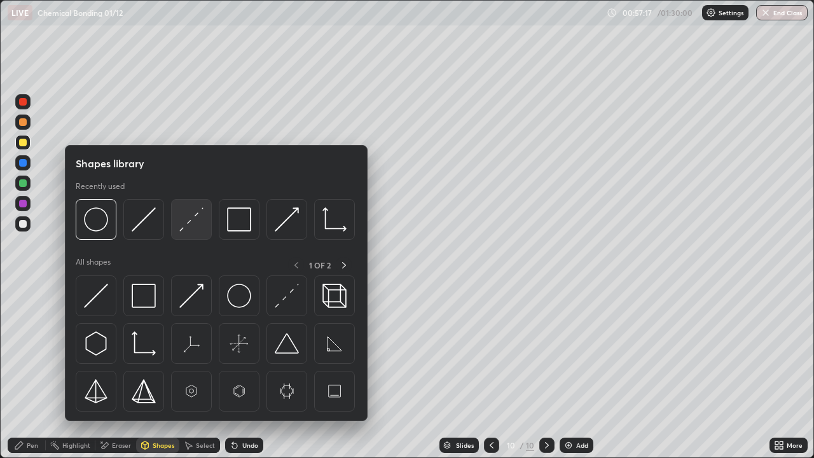
click at [186, 228] on img at bounding box center [191, 219] width 24 height 24
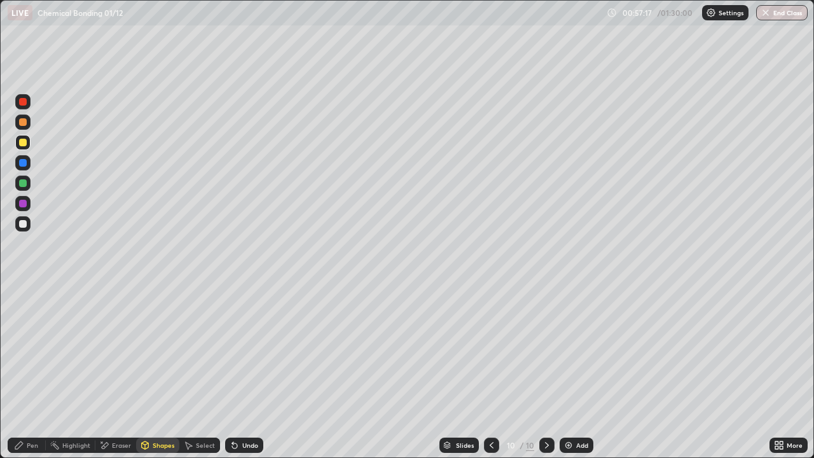
click at [24, 182] on div at bounding box center [23, 183] width 8 height 8
click at [244, 371] on div "Undo" at bounding box center [250, 445] width 16 height 6
click at [18, 371] on icon at bounding box center [19, 445] width 8 height 8
click at [148, 371] on icon at bounding box center [145, 445] width 10 height 10
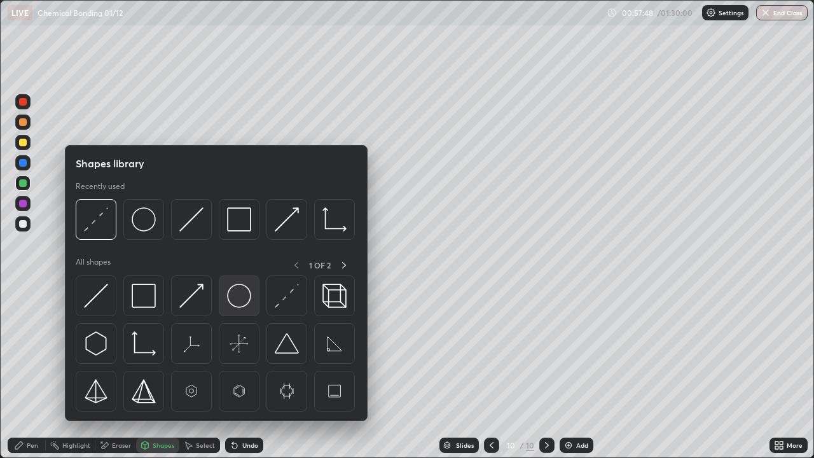
click at [231, 297] on img at bounding box center [239, 296] width 24 height 24
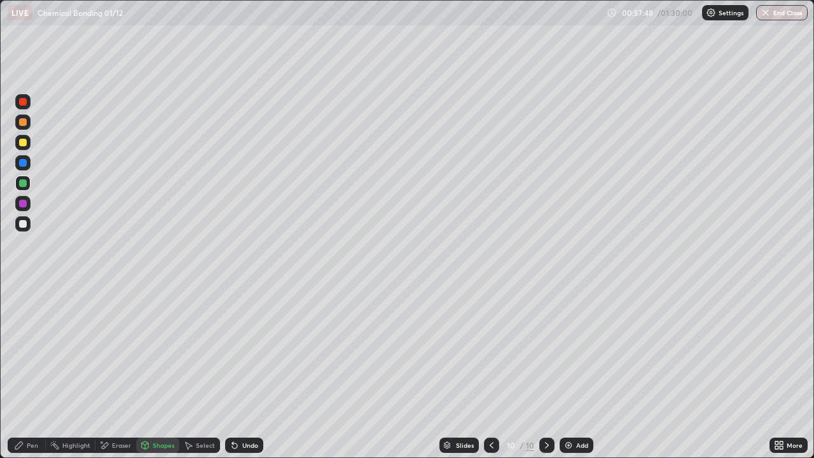
click at [25, 148] on div at bounding box center [22, 142] width 15 height 15
click at [26, 371] on div "Pen" at bounding box center [27, 444] width 38 height 15
click at [158, 371] on div "Shapes" at bounding box center [164, 445] width 22 height 6
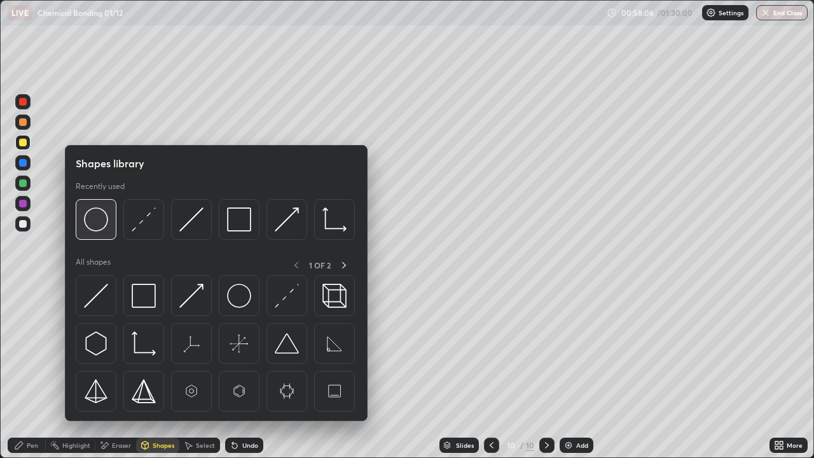
click at [101, 229] on img at bounding box center [96, 219] width 24 height 24
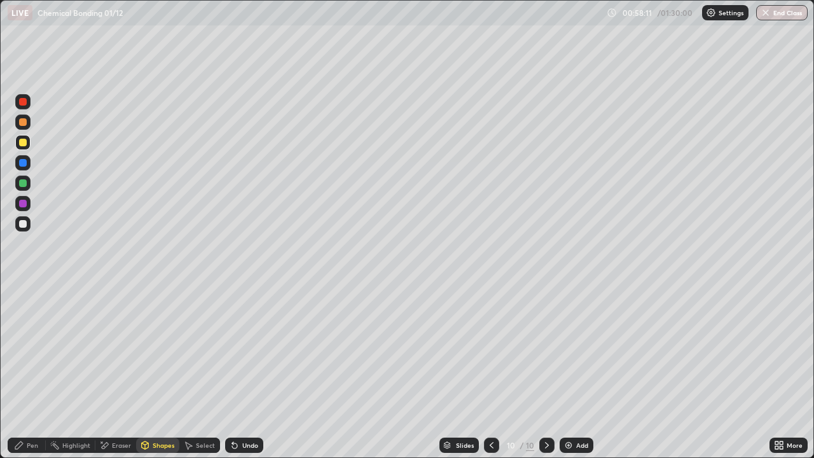
click at [29, 371] on div "Pen" at bounding box center [32, 445] width 11 height 6
click at [154, 371] on div "Shapes" at bounding box center [164, 445] width 22 height 6
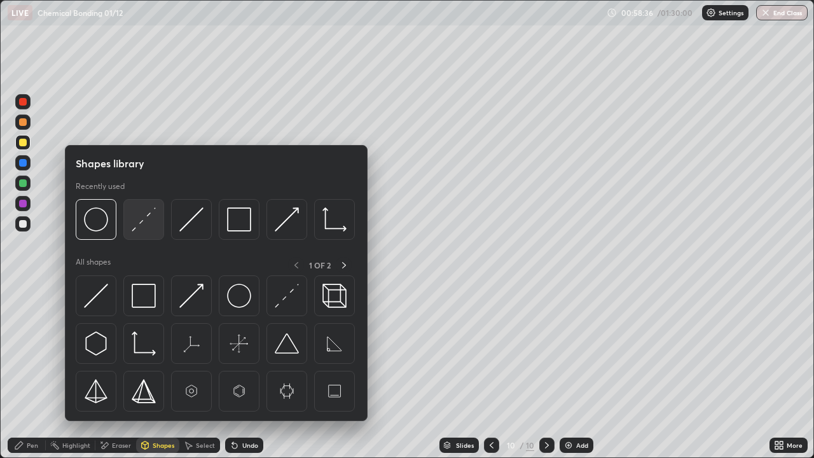
click at [141, 227] on img at bounding box center [144, 219] width 24 height 24
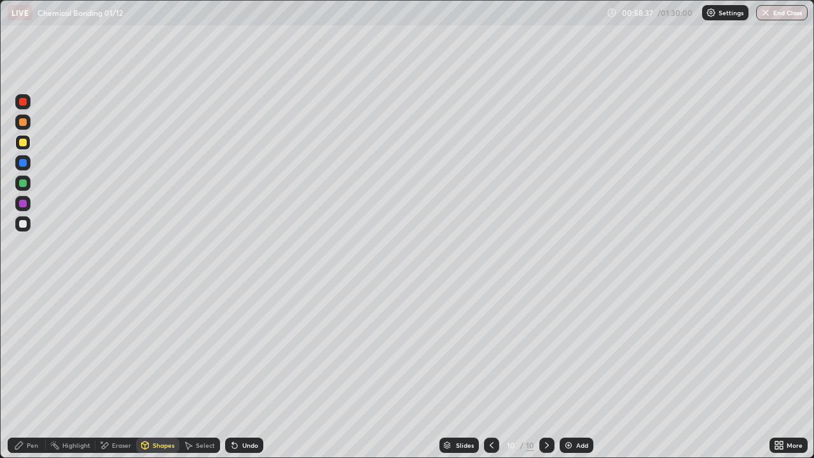
click at [23, 181] on div at bounding box center [23, 183] width 8 height 8
click at [33, 371] on div "Pen" at bounding box center [32, 445] width 11 height 6
click at [580, 371] on div "Add" at bounding box center [582, 445] width 12 height 6
click at [156, 371] on div "Shapes" at bounding box center [164, 445] width 22 height 6
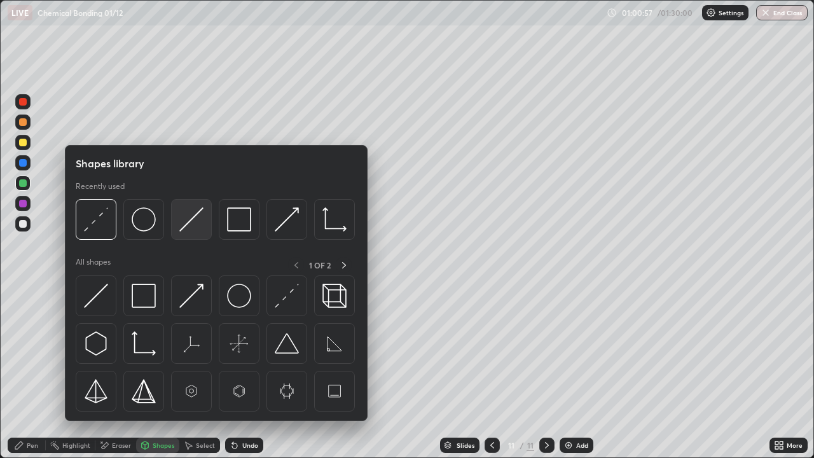
click at [193, 219] on img at bounding box center [191, 219] width 24 height 24
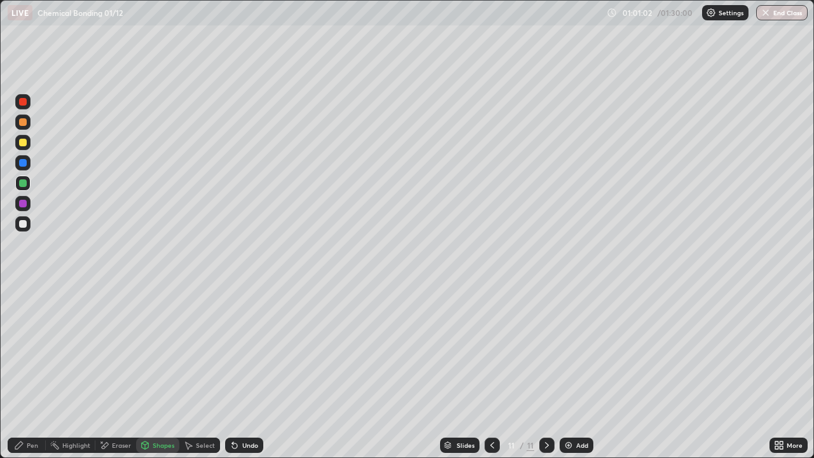
click at [38, 371] on div "Pen" at bounding box center [27, 444] width 38 height 15
click at [20, 222] on div at bounding box center [23, 224] width 8 height 8
click at [160, 371] on div "Shapes" at bounding box center [157, 444] width 43 height 15
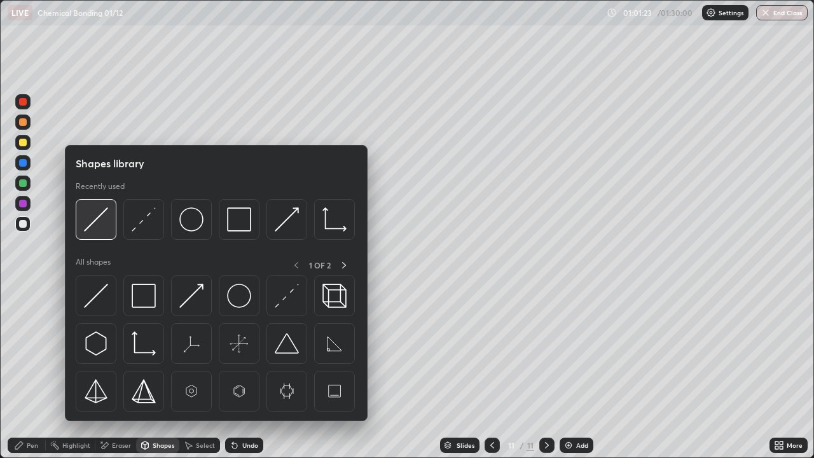
click at [97, 229] on img at bounding box center [96, 219] width 24 height 24
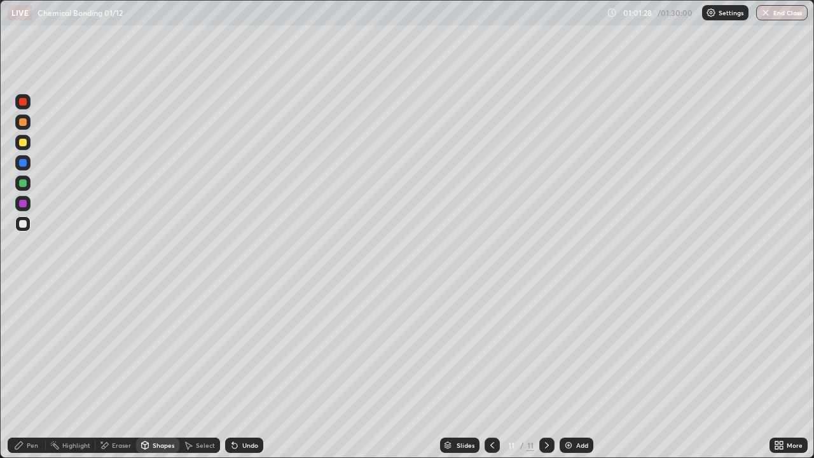
click at [20, 371] on icon at bounding box center [19, 445] width 8 height 8
click at [153, 371] on div "Shapes" at bounding box center [164, 445] width 22 height 6
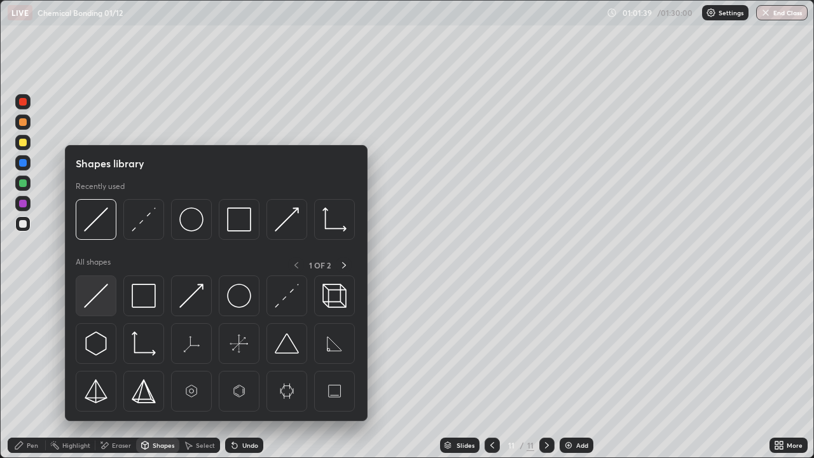
click at [103, 295] on img at bounding box center [96, 296] width 24 height 24
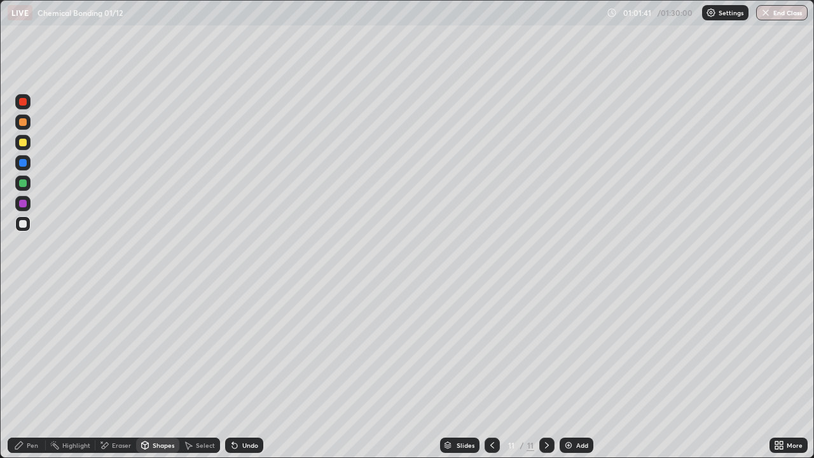
click at [27, 371] on div "Pen" at bounding box center [32, 445] width 11 height 6
click at [151, 371] on div "Shapes" at bounding box center [157, 444] width 43 height 15
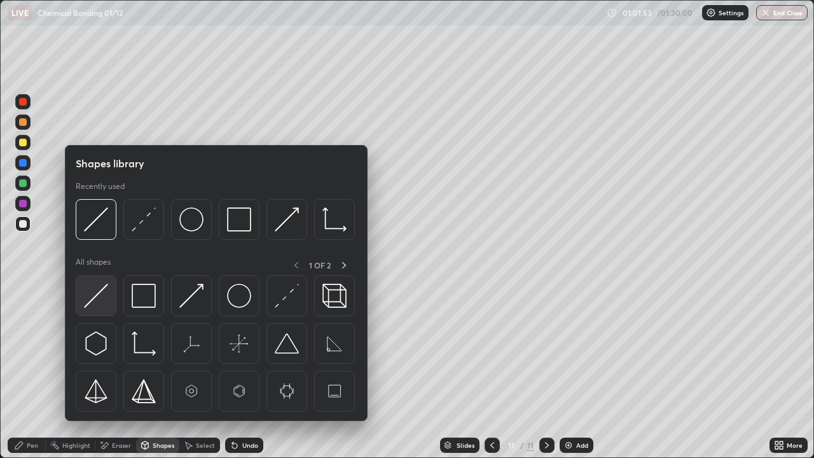
click at [99, 296] on img at bounding box center [96, 296] width 24 height 24
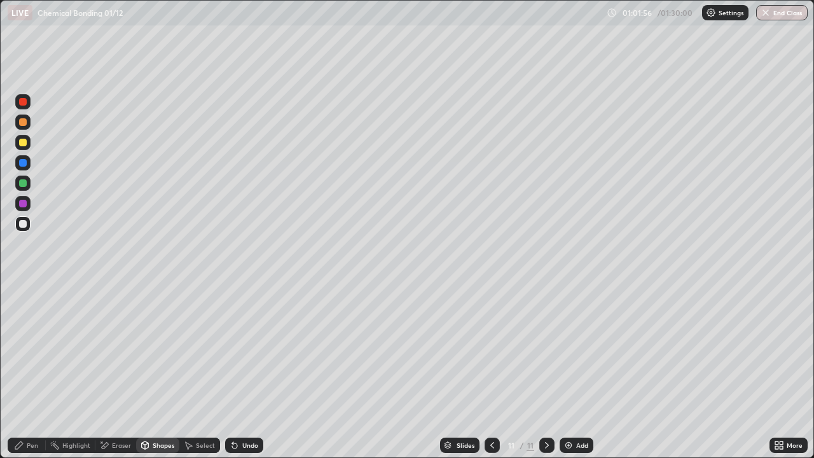
click at [20, 371] on icon at bounding box center [19, 445] width 8 height 8
click at [151, 371] on div "Shapes" at bounding box center [157, 444] width 43 height 15
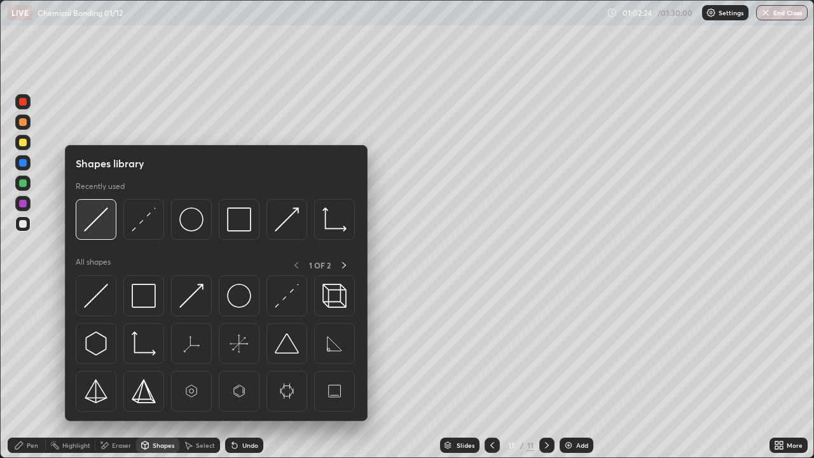
click at [94, 221] on img at bounding box center [96, 219] width 24 height 24
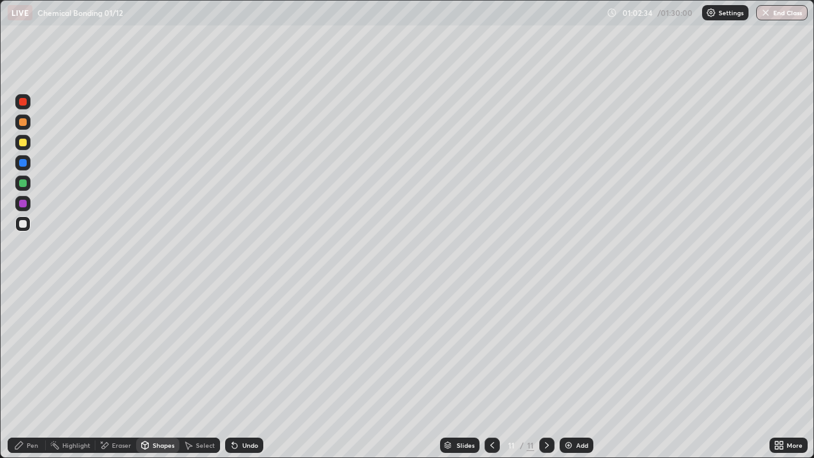
click at [27, 371] on div "Pen" at bounding box center [27, 444] width 38 height 15
click at [156, 371] on div "Shapes" at bounding box center [164, 445] width 22 height 6
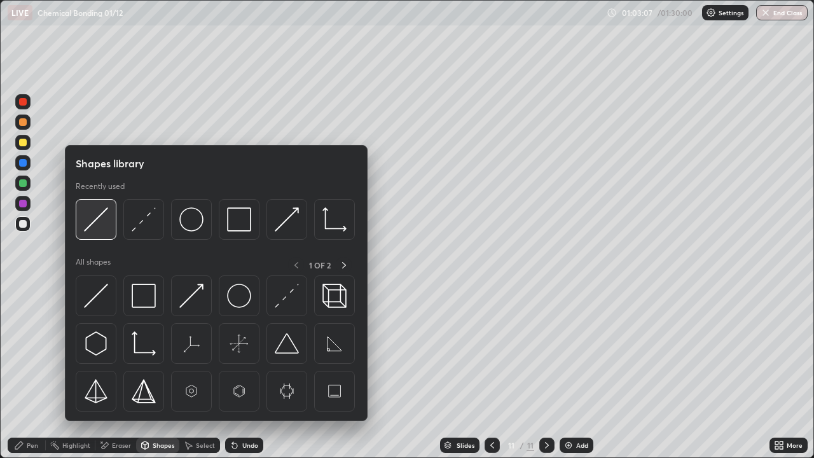
click at [95, 218] on img at bounding box center [96, 219] width 24 height 24
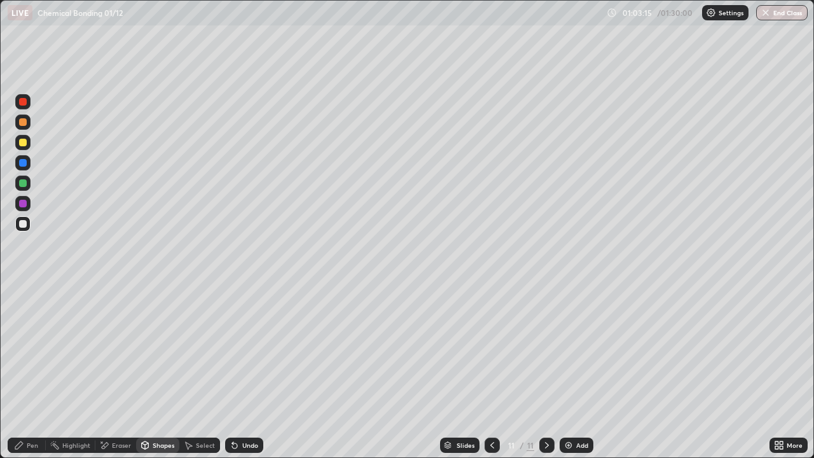
click at [245, 371] on div "Undo" at bounding box center [244, 444] width 38 height 15
click at [26, 371] on div "Pen" at bounding box center [27, 444] width 38 height 15
click at [128, 371] on div "Eraser" at bounding box center [115, 444] width 41 height 15
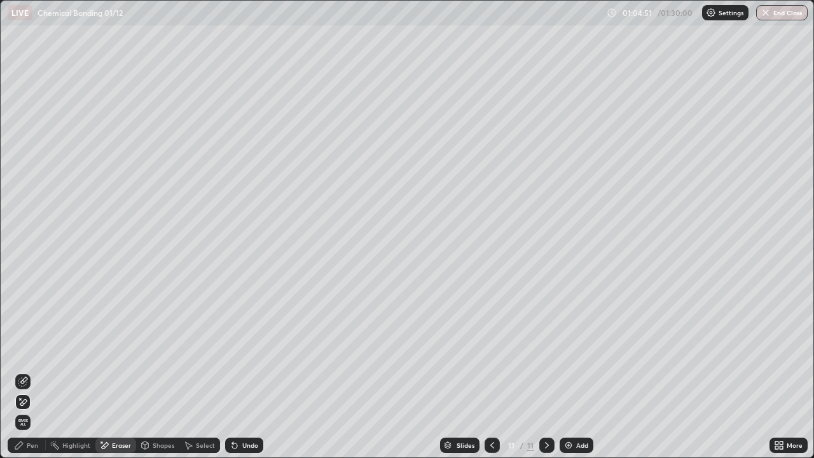
click at [27, 371] on icon at bounding box center [23, 380] width 7 height 6
click at [580, 371] on div "Add" at bounding box center [582, 445] width 12 height 6
click at [163, 371] on div "Shapes" at bounding box center [157, 444] width 43 height 15
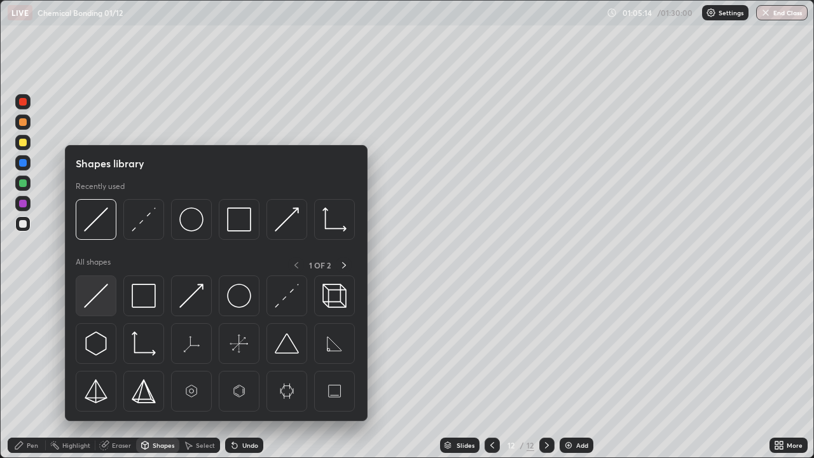
click at [105, 298] on img at bounding box center [96, 296] width 24 height 24
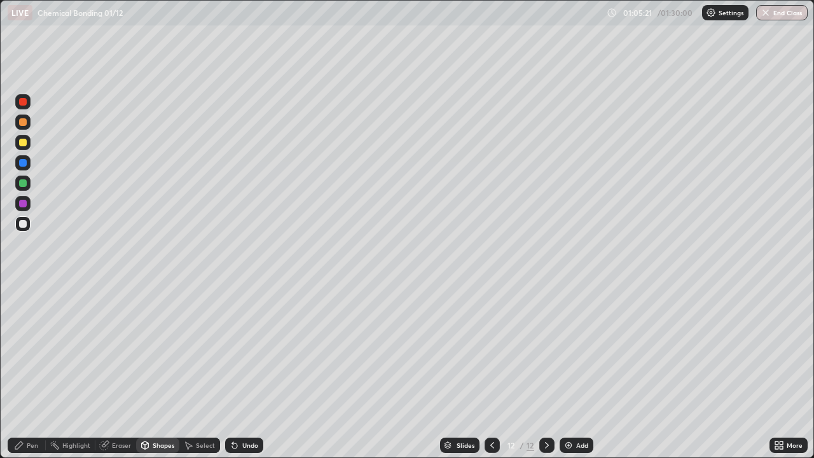
click at [32, 371] on div "Pen" at bounding box center [27, 444] width 38 height 15
click at [491, 371] on icon at bounding box center [492, 445] width 10 height 10
click at [490, 371] on icon at bounding box center [492, 445] width 4 height 6
click at [546, 371] on icon at bounding box center [547, 445] width 10 height 10
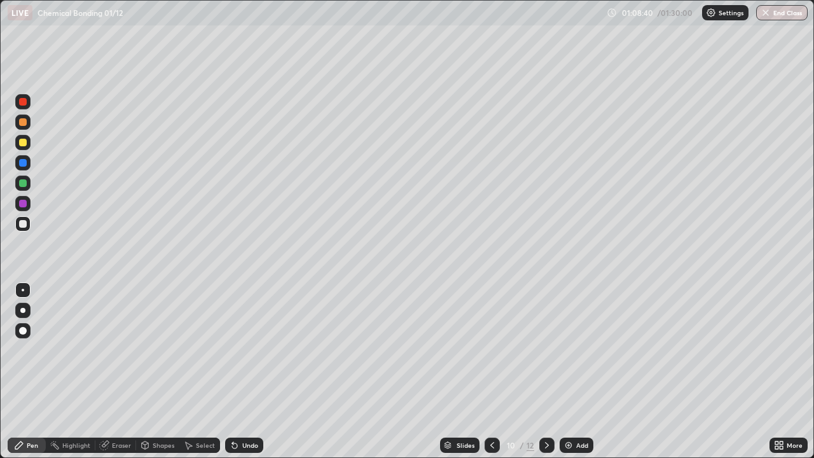
click at [25, 221] on div at bounding box center [23, 224] width 8 height 8
click at [545, 371] on icon at bounding box center [547, 445] width 10 height 10
click at [117, 371] on div "Eraser" at bounding box center [115, 444] width 41 height 15
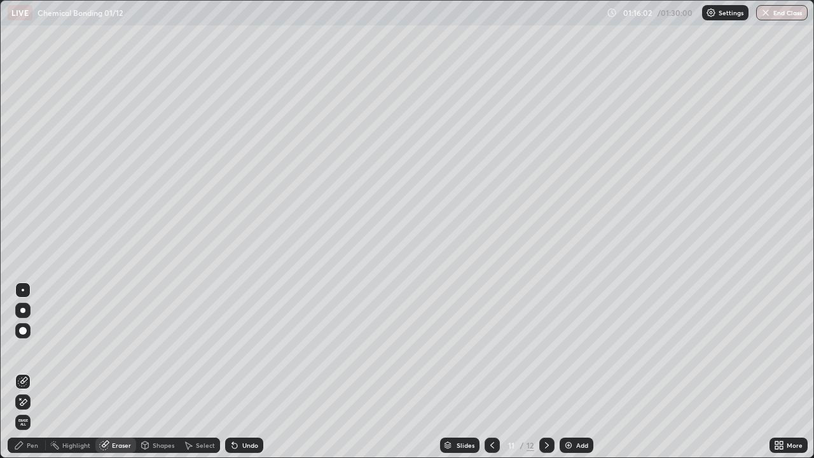
click at [35, 371] on div "Pen" at bounding box center [32, 445] width 11 height 6
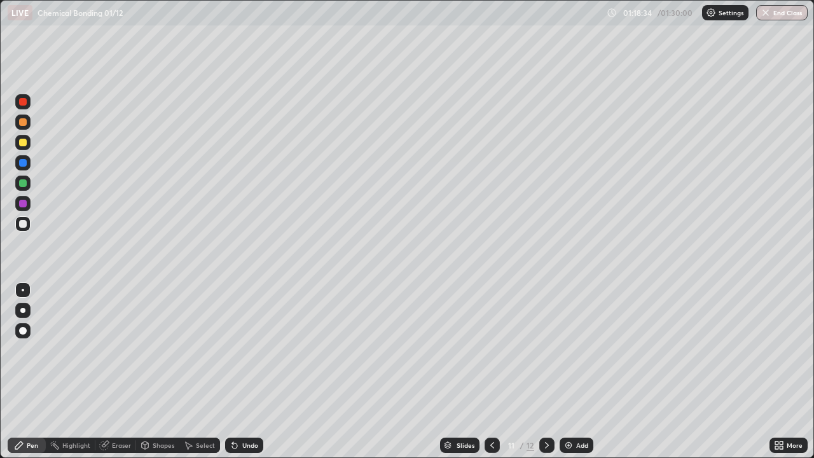
click at [545, 371] on icon at bounding box center [547, 445] width 10 height 10
click at [778, 13] on button "End Class" at bounding box center [781, 12] width 51 height 15
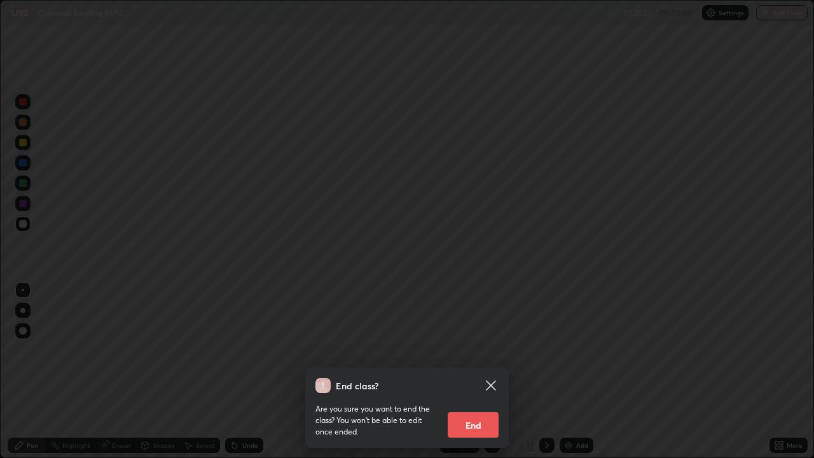
click at [484, 371] on button "End" at bounding box center [473, 424] width 51 height 25
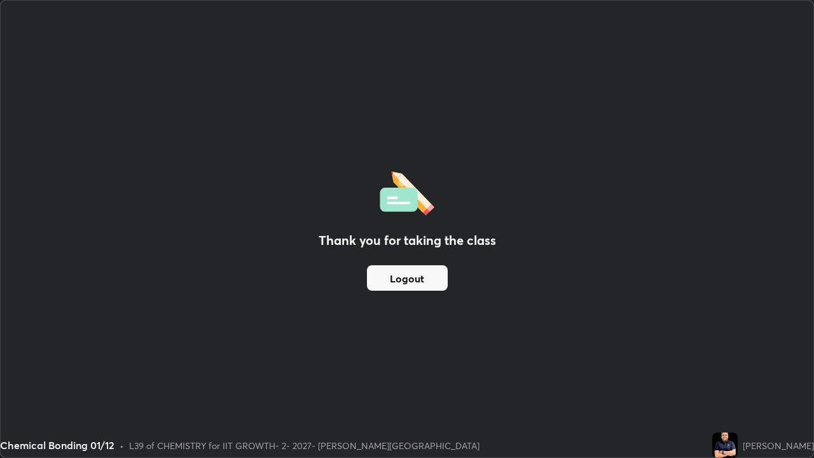
click at [432, 278] on button "Logout" at bounding box center [407, 277] width 81 height 25
